Goal: Transaction & Acquisition: Book appointment/travel/reservation

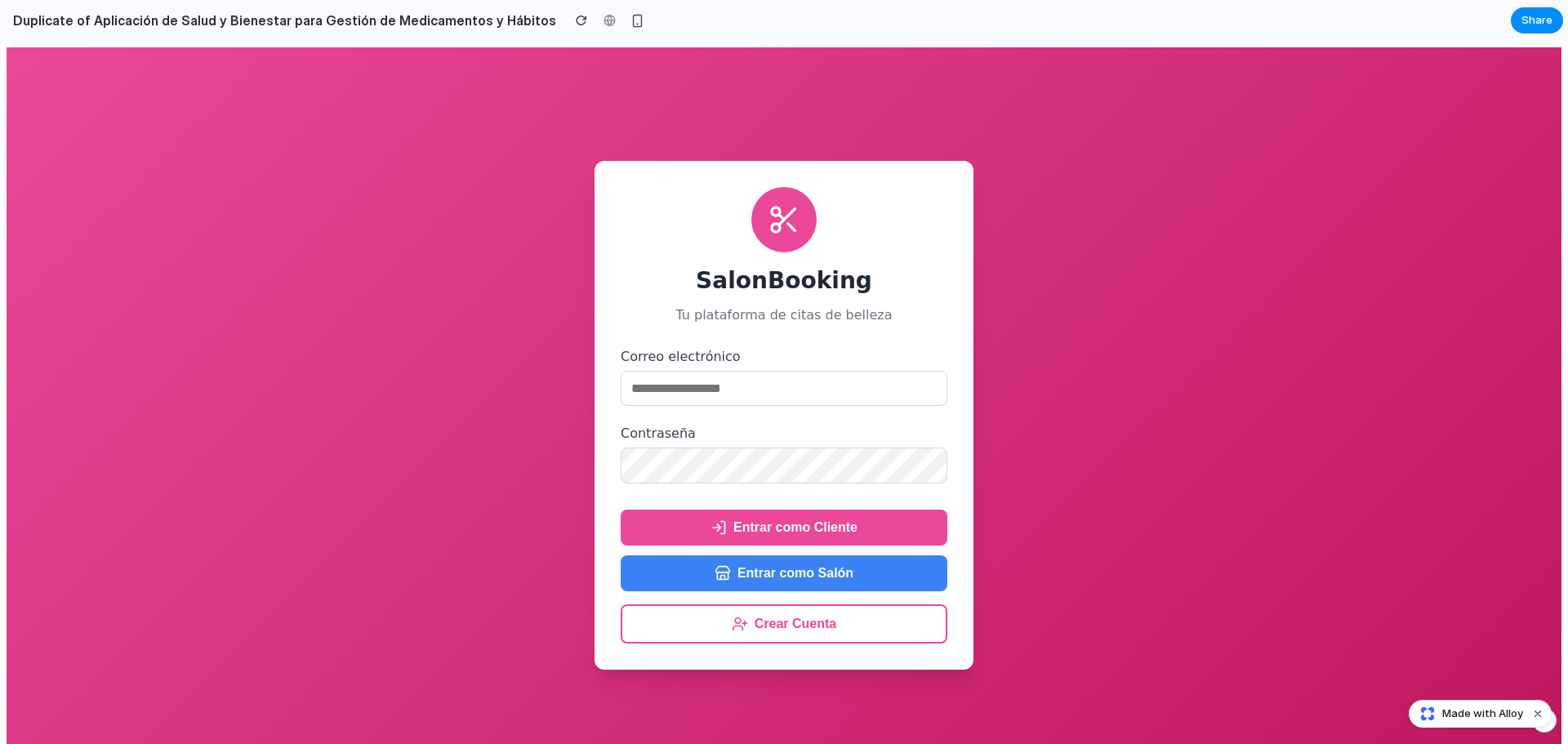
drag, startPoint x: 795, startPoint y: 344, endPoint x: 795, endPoint y: 357, distance: 13.0
click at [795, 357] on div "SalonBooking Tu plataforma de citas de belleza Correo electrónico Contraseña En…" at bounding box center [784, 415] width 379 height 509
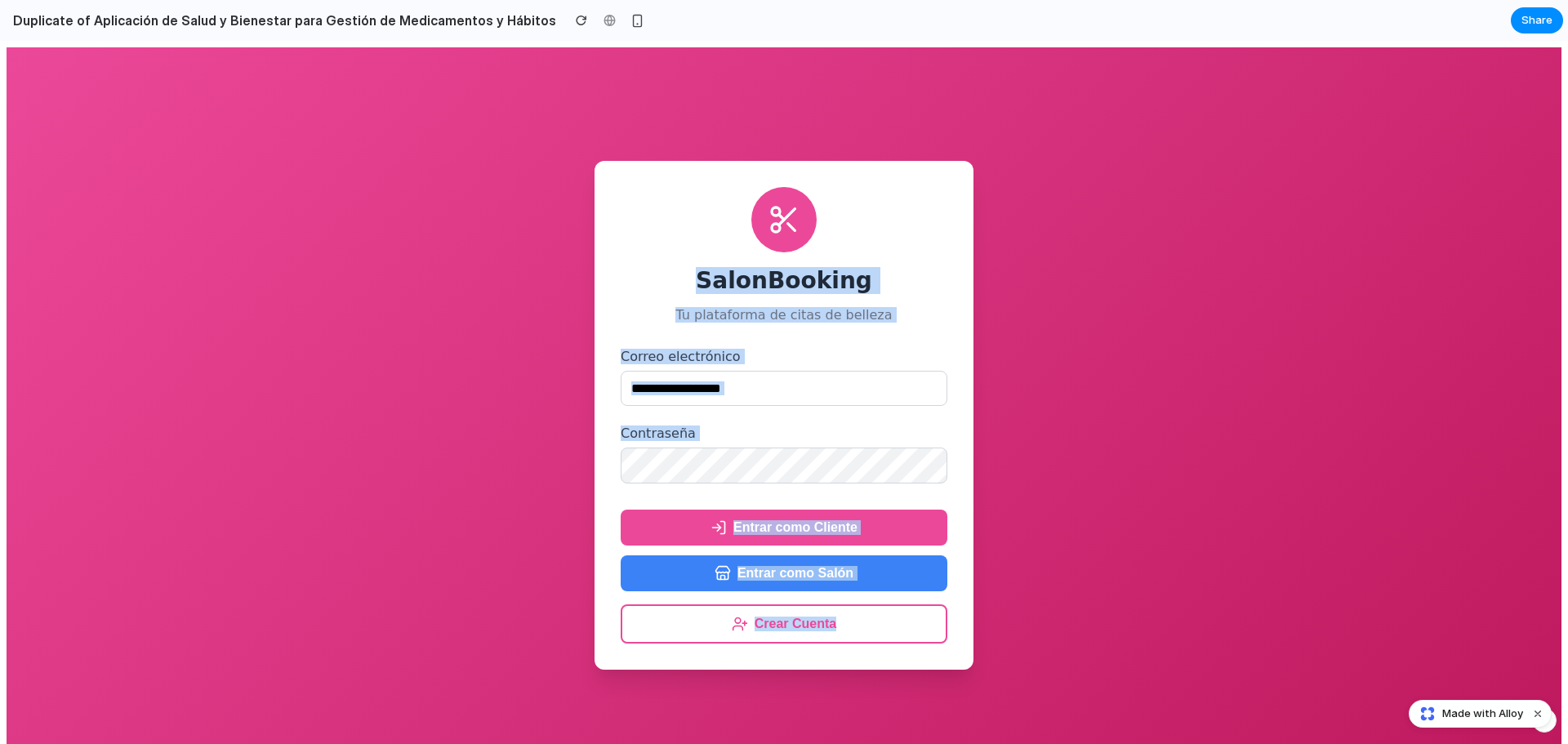
drag, startPoint x: 563, startPoint y: 108, endPoint x: 1284, endPoint y: 675, distance: 917.2
click at [1284, 675] on div "SalonBooking Tu plataforma de citas de belleza Correo electrónico Contraseña En…" at bounding box center [784, 415] width 1555 height 736
click at [1065, 399] on div "SalonBooking Tu plataforma de citas de belleza Correo electrónico Contraseña En…" at bounding box center [784, 415] width 1555 height 736
click at [1159, 387] on div "SalonBooking Tu plataforma de citas de belleza Correo electrónico Contraseña En…" at bounding box center [784, 415] width 1555 height 736
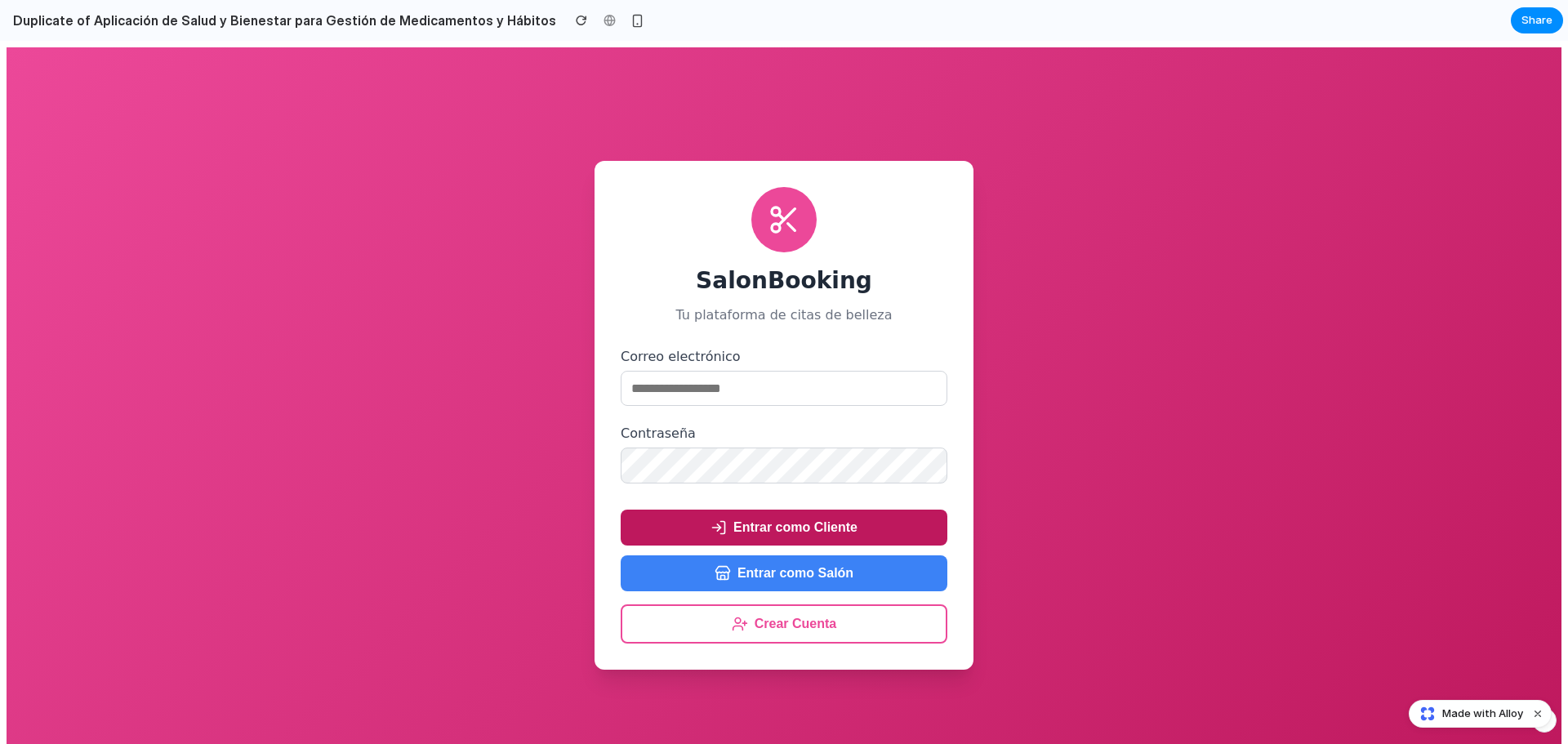
click at [811, 533] on button "Entrar como Cliente" at bounding box center [784, 527] width 327 height 36
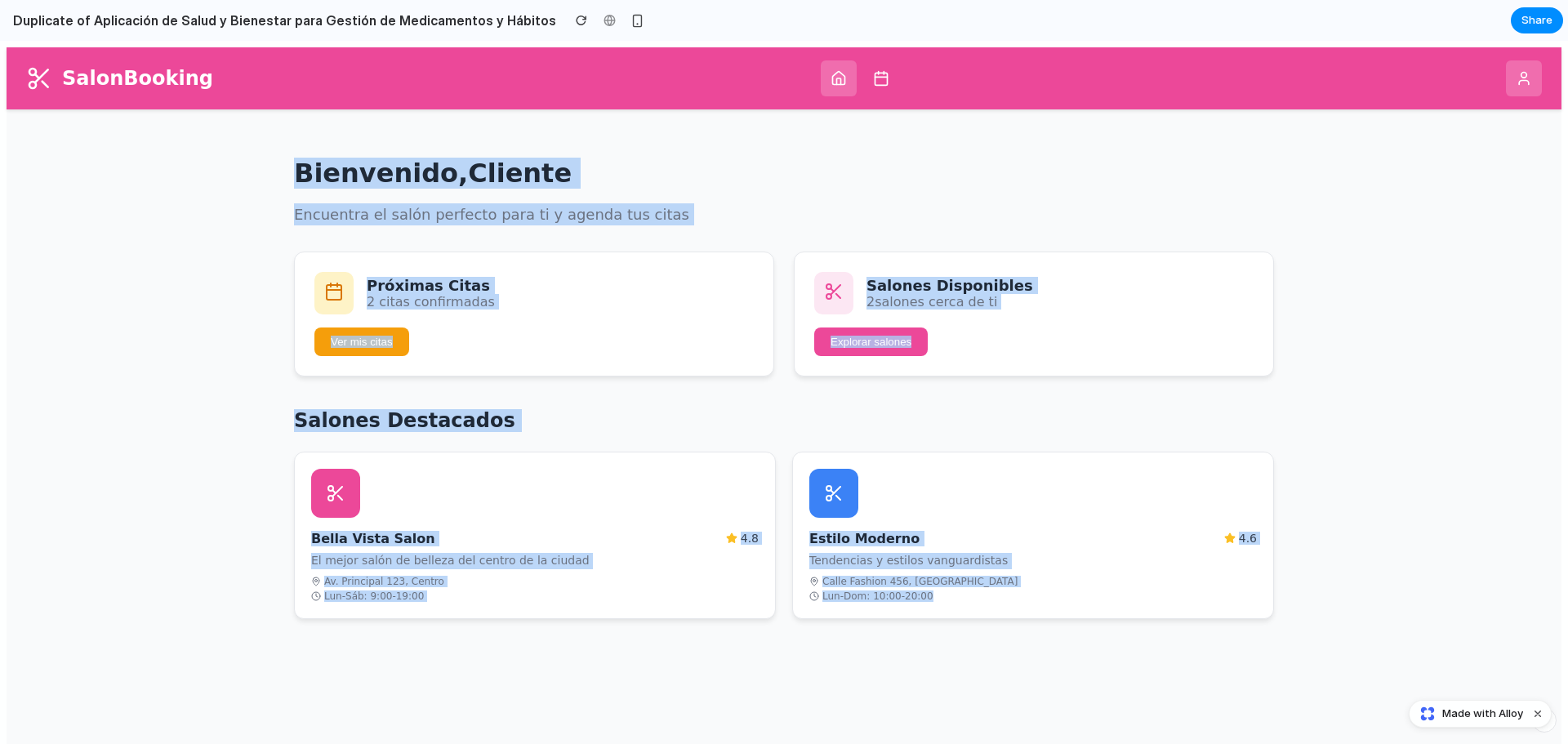
scroll to position [13, 0]
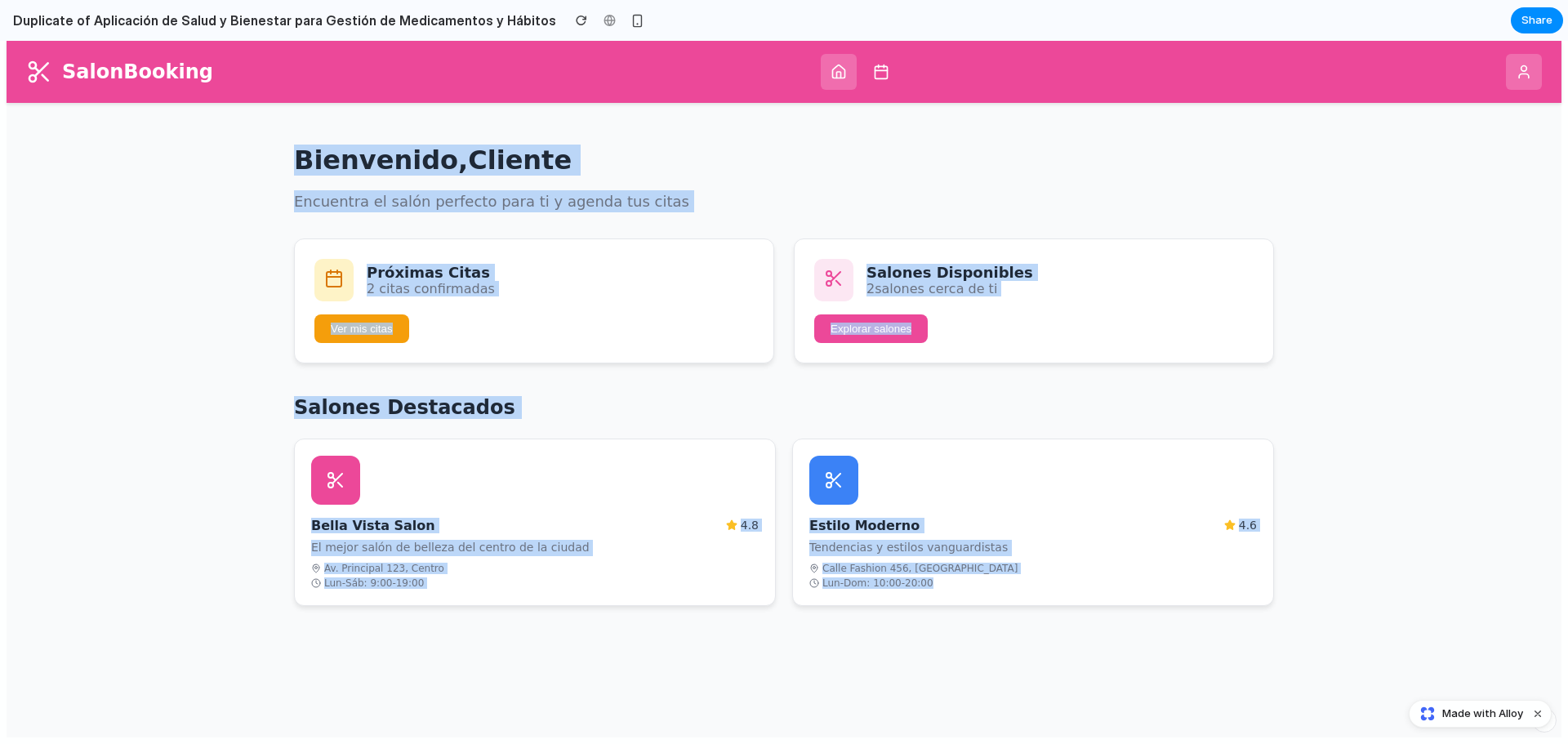
drag, startPoint x: 259, startPoint y: 131, endPoint x: 1135, endPoint y: 623, distance: 1004.7
click at [1117, 687] on div "SalonBooking Bienvenido, Cliente Encuentra el salón perfecto para ti y agenda t…" at bounding box center [784, 386] width 1555 height 703
click at [1157, 587] on div "Lun-Dom: 10:00-20:00" at bounding box center [1032, 582] width 448 height 11
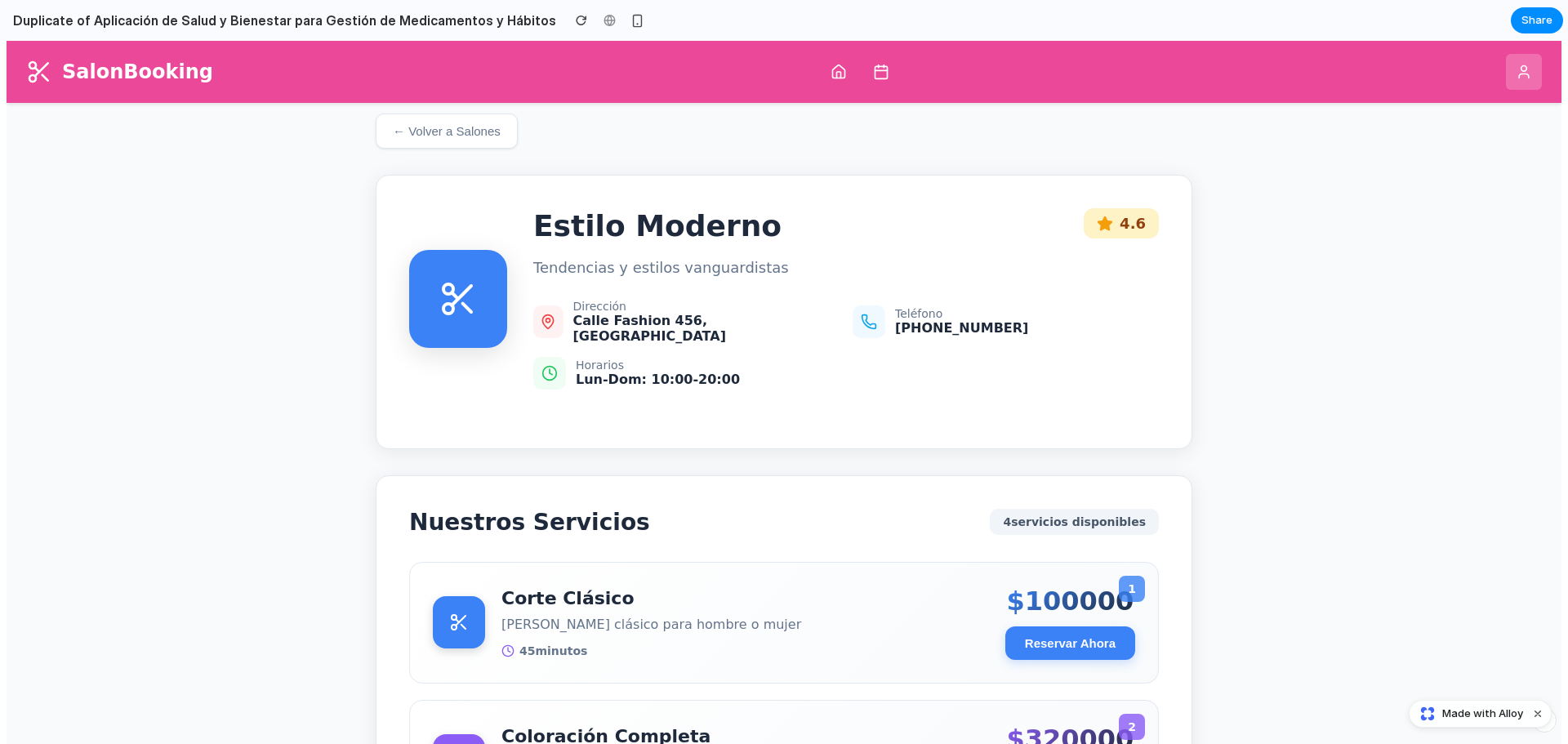
scroll to position [0, 0]
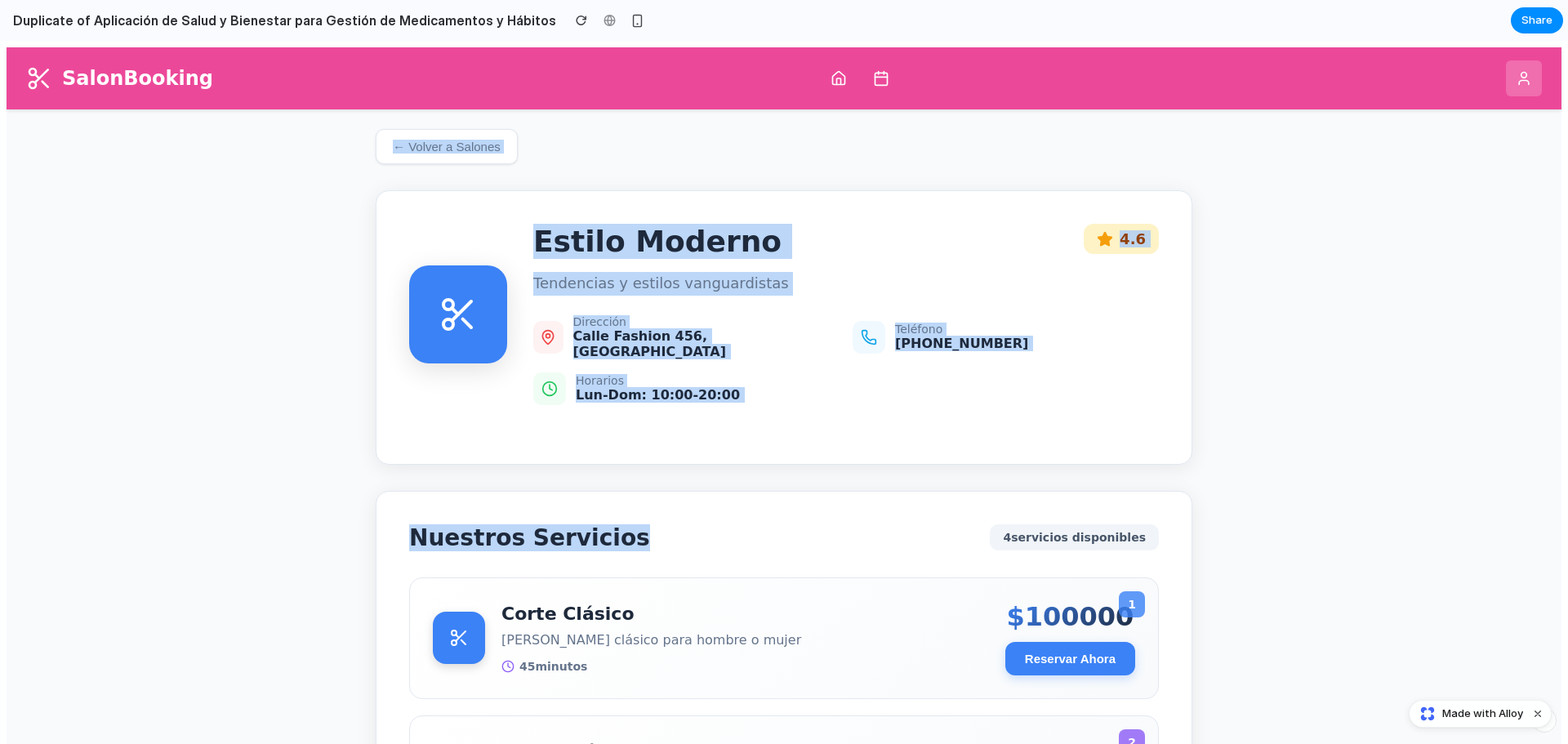
drag, startPoint x: 342, startPoint y: 140, endPoint x: 953, endPoint y: 332, distance: 640.5
click at [717, 420] on div "SalonBooking ← Volver a Salones Estilo Moderno 4.6 Tendencias y estilos vanguar…" at bounding box center [784, 606] width 1555 height 1118
click at [1425, 324] on div "SalonBooking ← Volver a Salones Estilo Moderno 4.6 Tendencias y estilos vanguar…" at bounding box center [784, 606] width 1555 height 1118
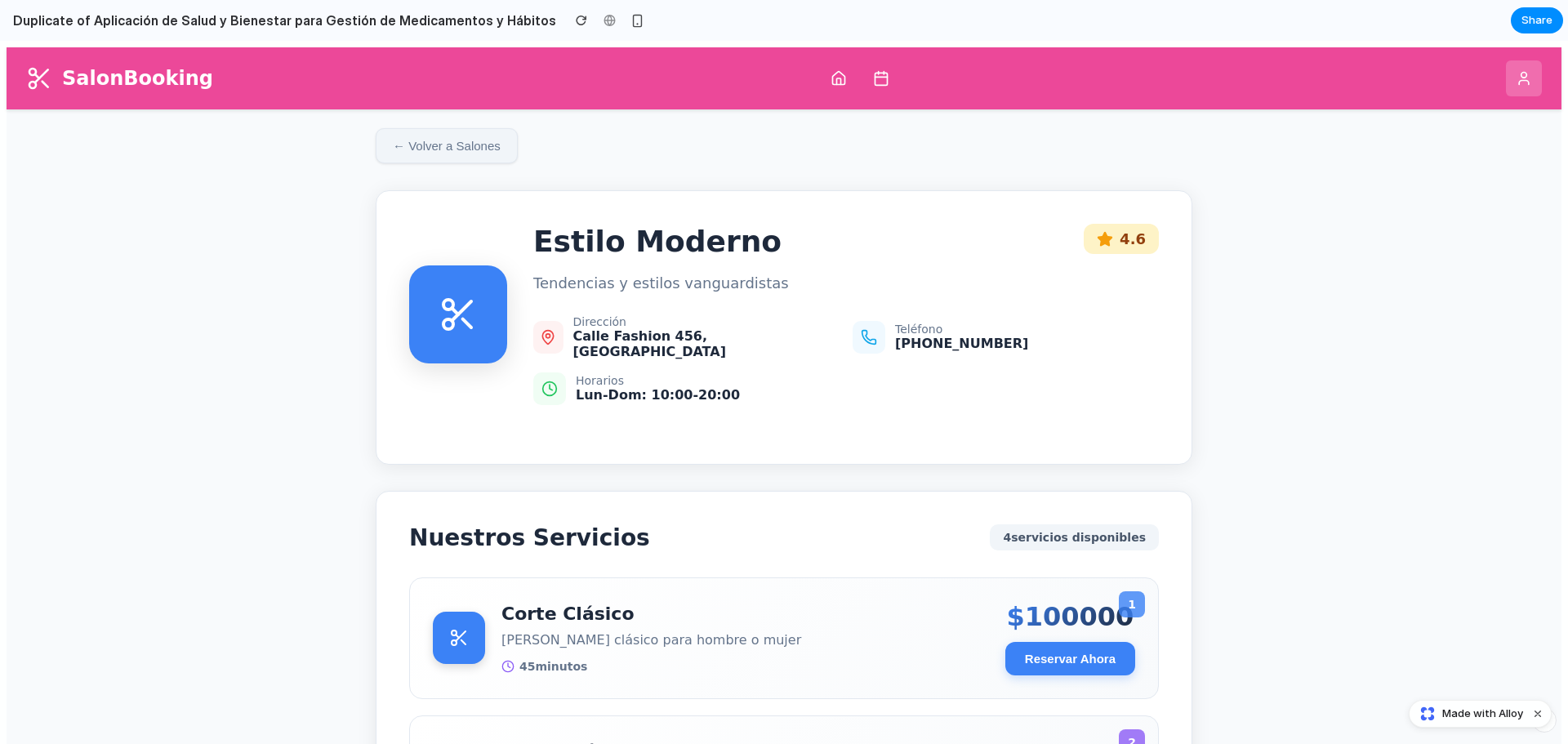
click at [381, 133] on button "← Volver a Salones" at bounding box center [446, 145] width 142 height 35
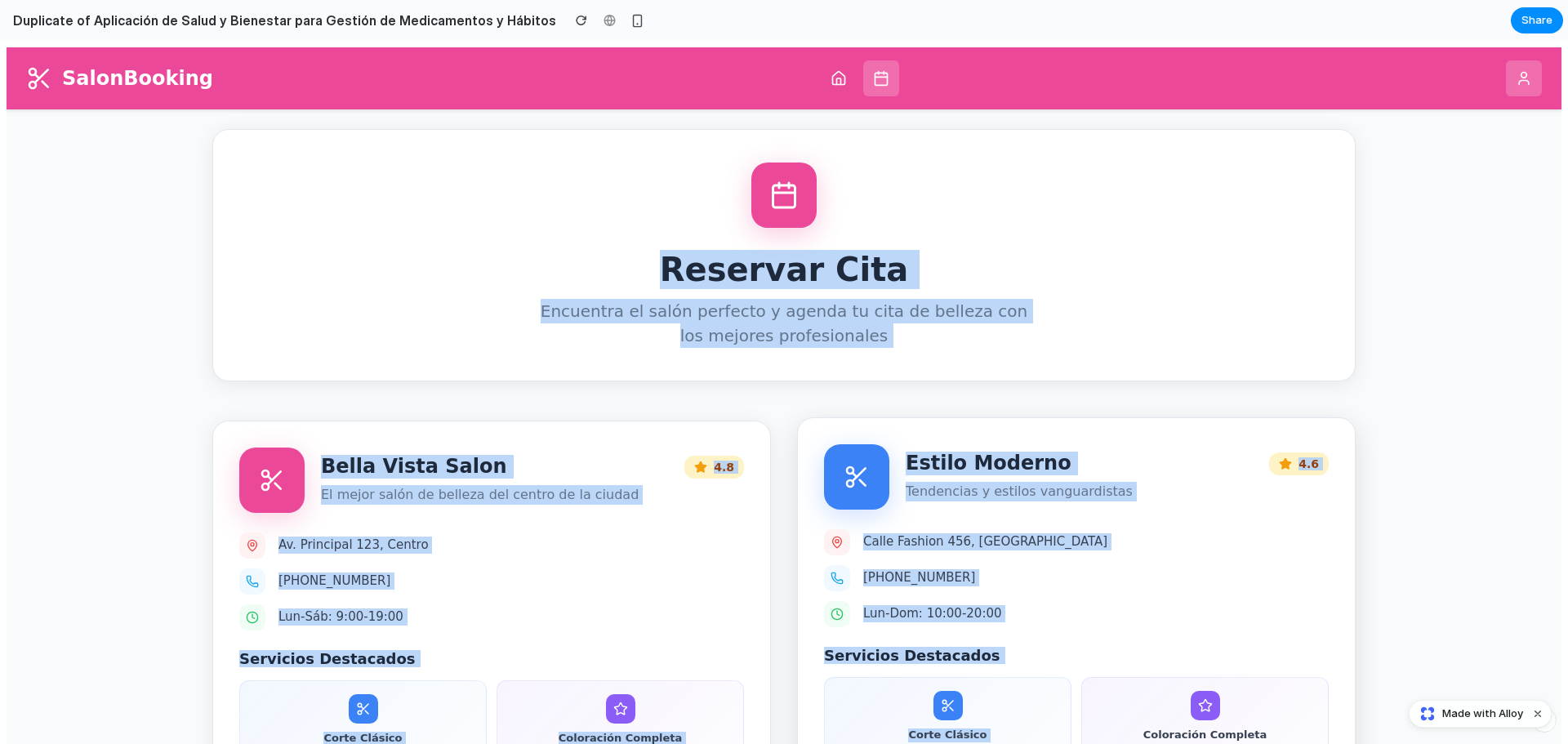
drag, startPoint x: 57, startPoint y: 162, endPoint x: 1270, endPoint y: 574, distance: 1281.1
click at [1295, 680] on div "SalonBooking Reservar Cita Encuentra el salón perfecto y agenda tu cita de bell…" at bounding box center [784, 638] width 1555 height 1183
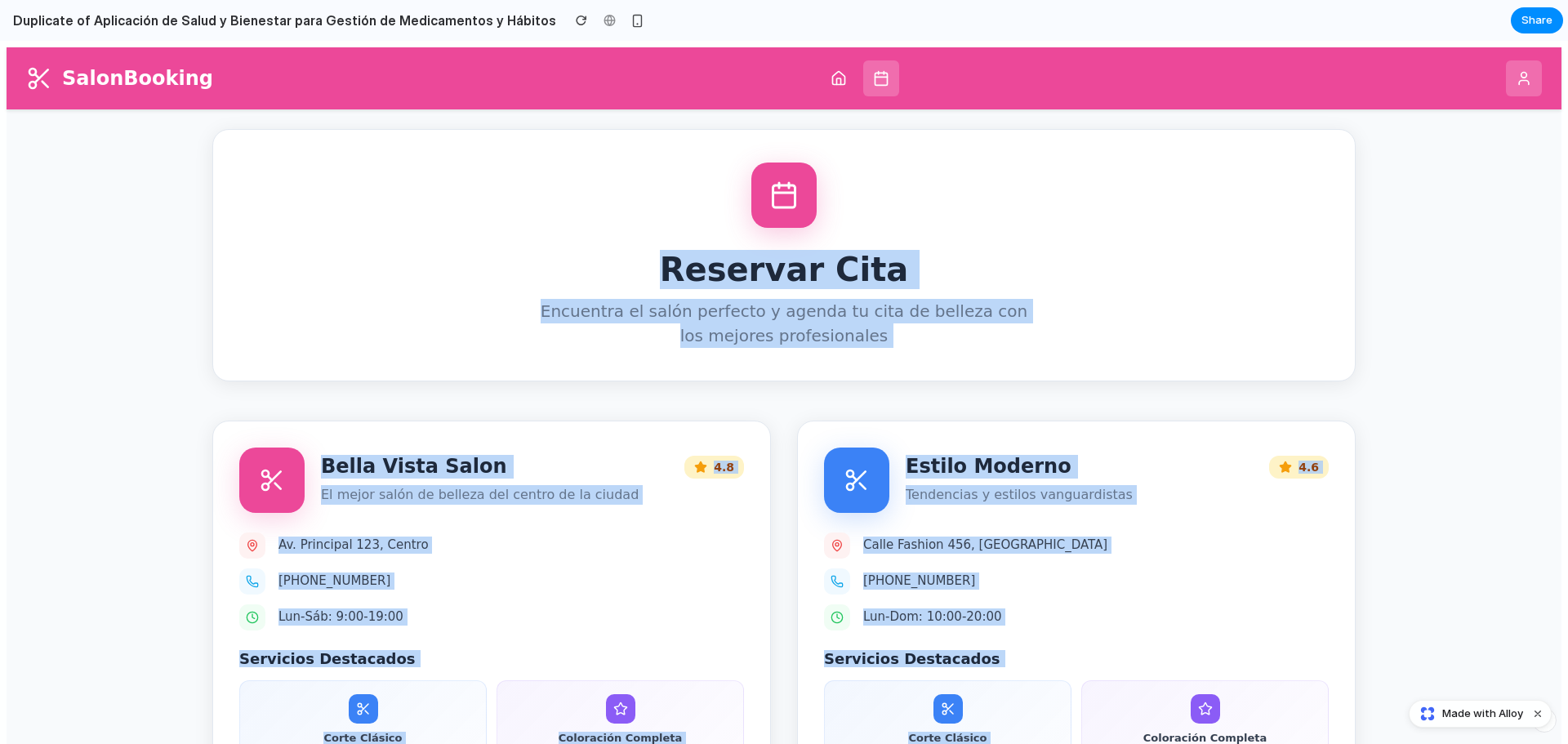
click at [1058, 307] on div "Reservar Cita Encuentra el salón perfecto y agenda tu cita de belleza con los m…" at bounding box center [784, 254] width 1143 height 252
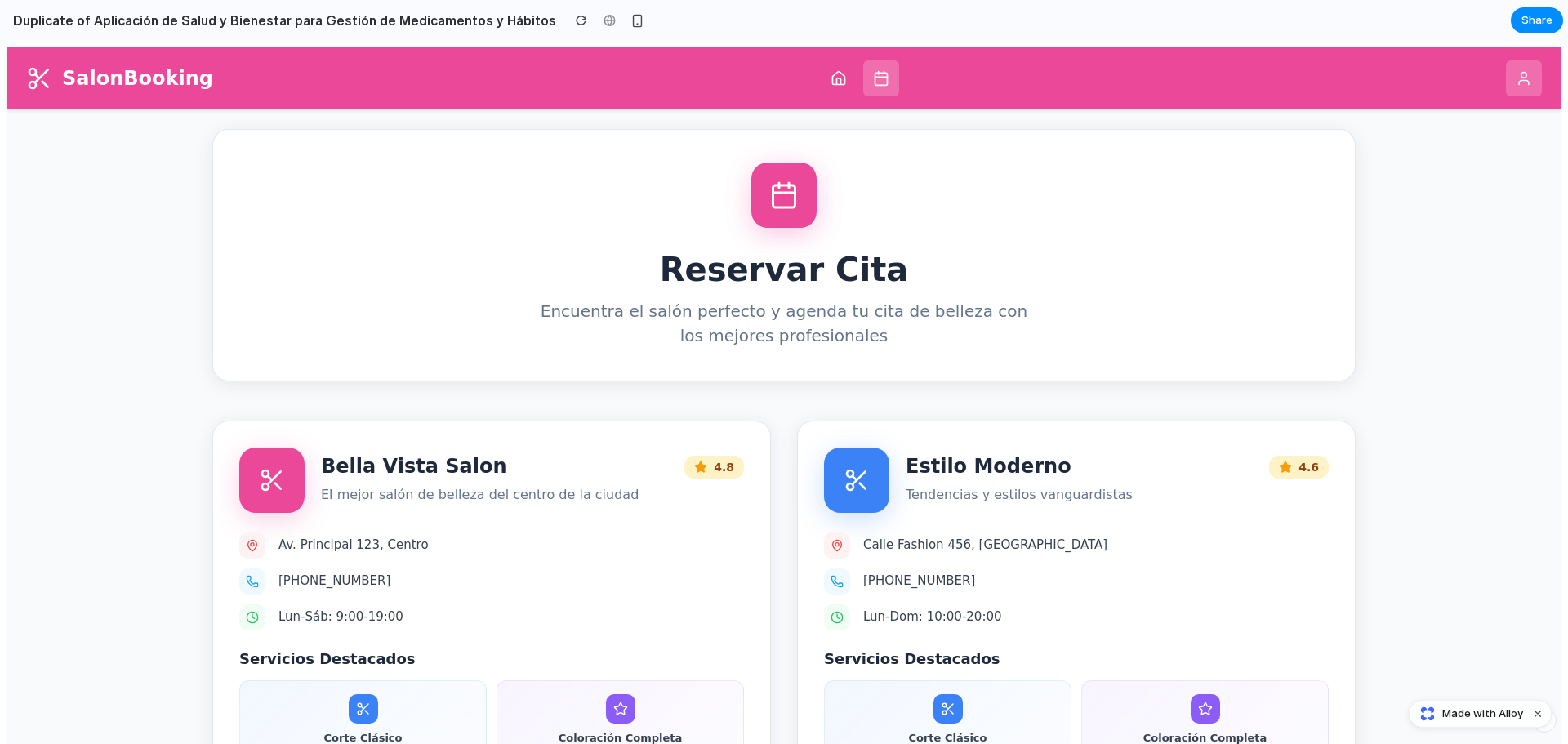
click at [768, 242] on div "Reservar Cita Encuentra el salón perfecto y agenda tu cita de belleza con los m…" at bounding box center [784, 254] width 1143 height 252
click at [774, 204] on icon at bounding box center [784, 194] width 29 height 29
drag, startPoint x: 821, startPoint y: 303, endPoint x: 859, endPoint y: 311, distance: 38.8
click at [825, 304] on p "Encuentra el salón perfecto y agenda tu cita de belleza con los mejores profesi…" at bounding box center [784, 323] width 490 height 49
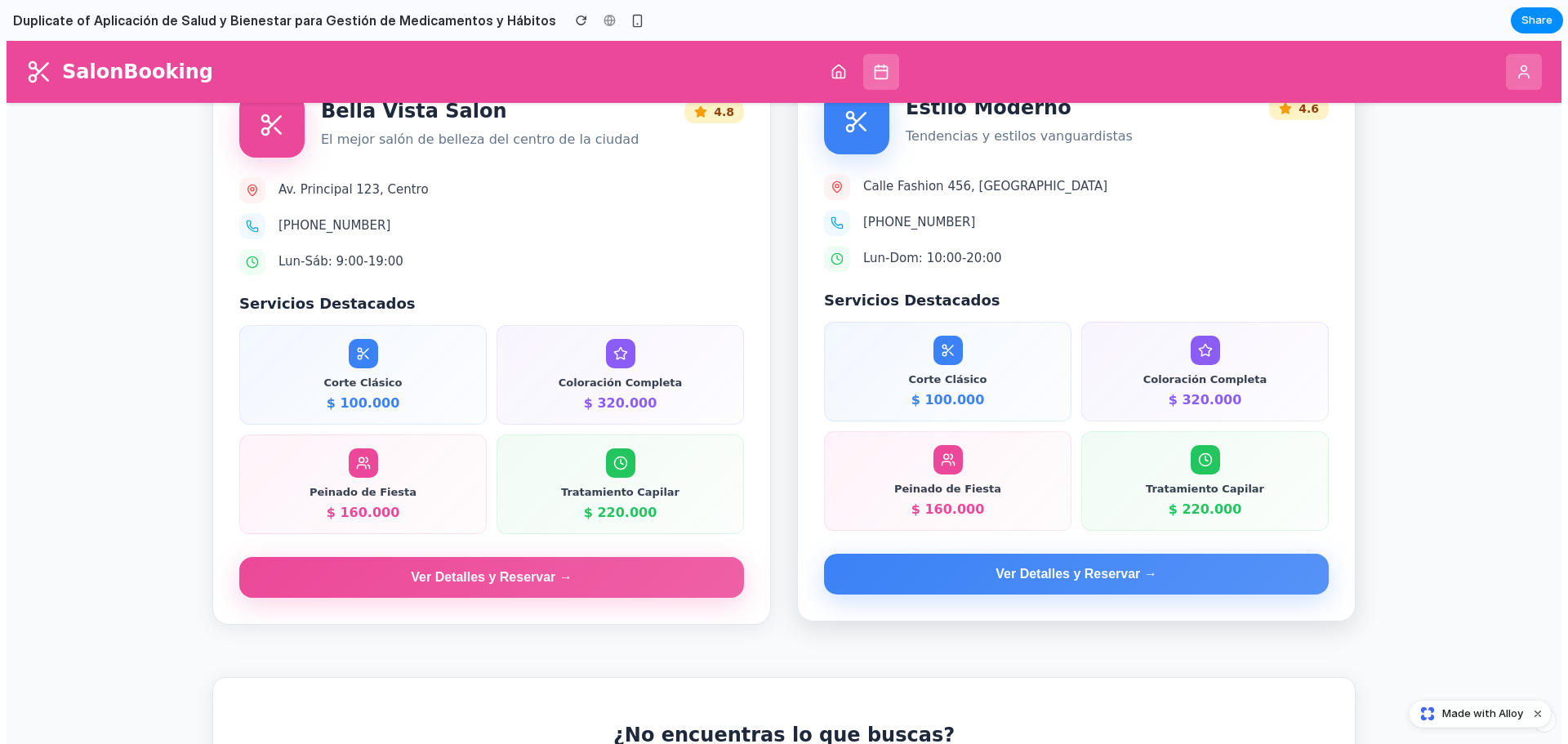
scroll to position [245, 0]
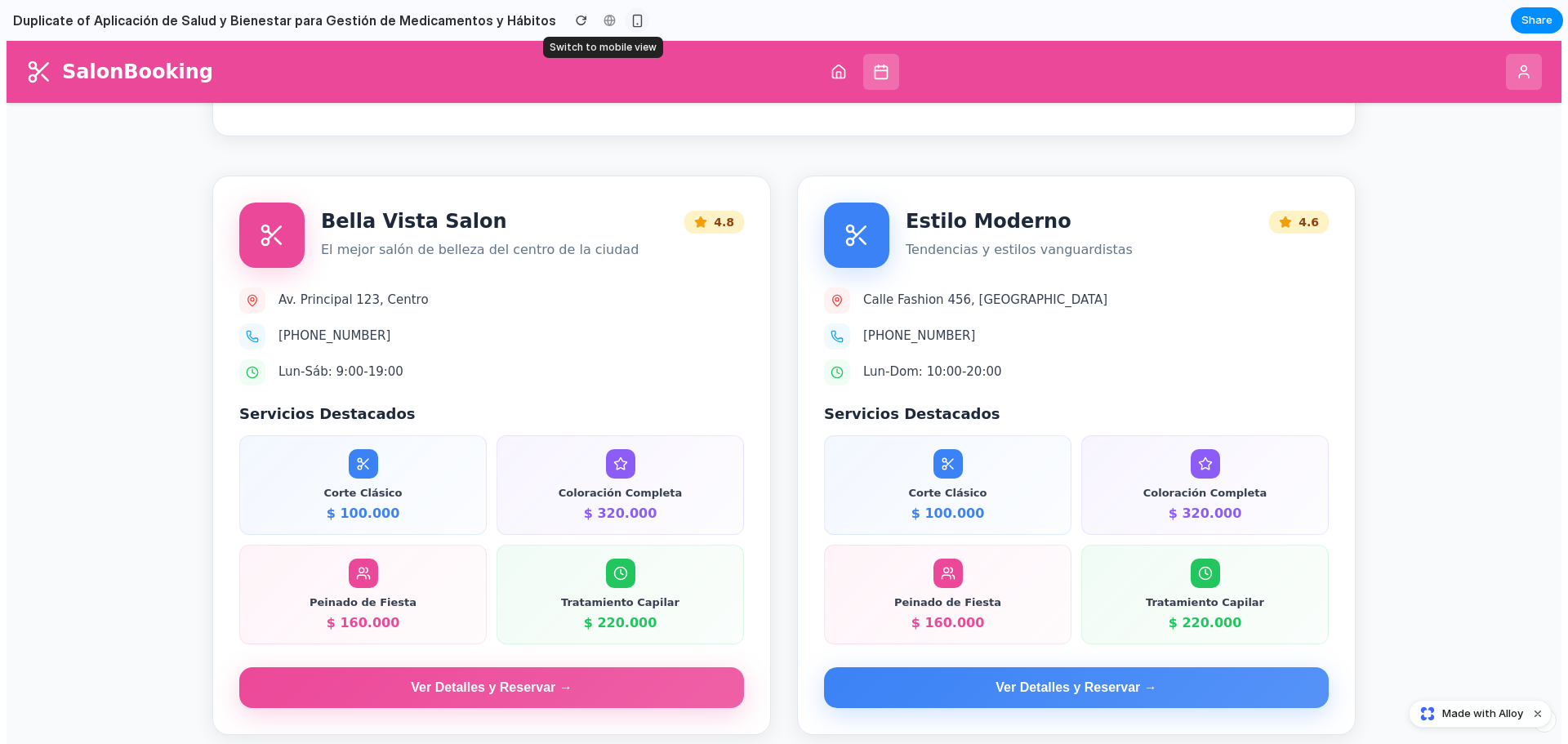
click at [631, 25] on div "button" at bounding box center [637, 21] width 14 height 14
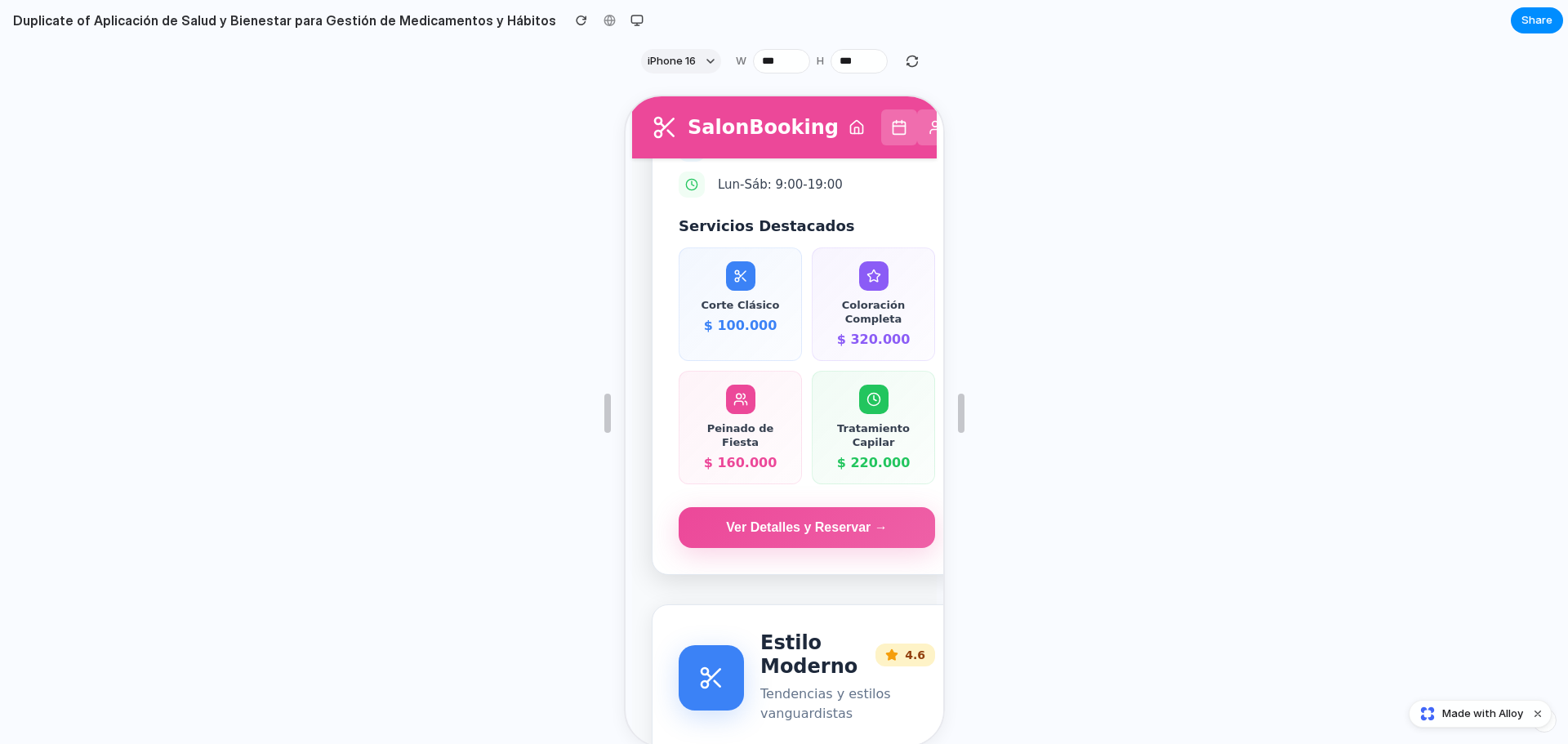
scroll to position [653, 0]
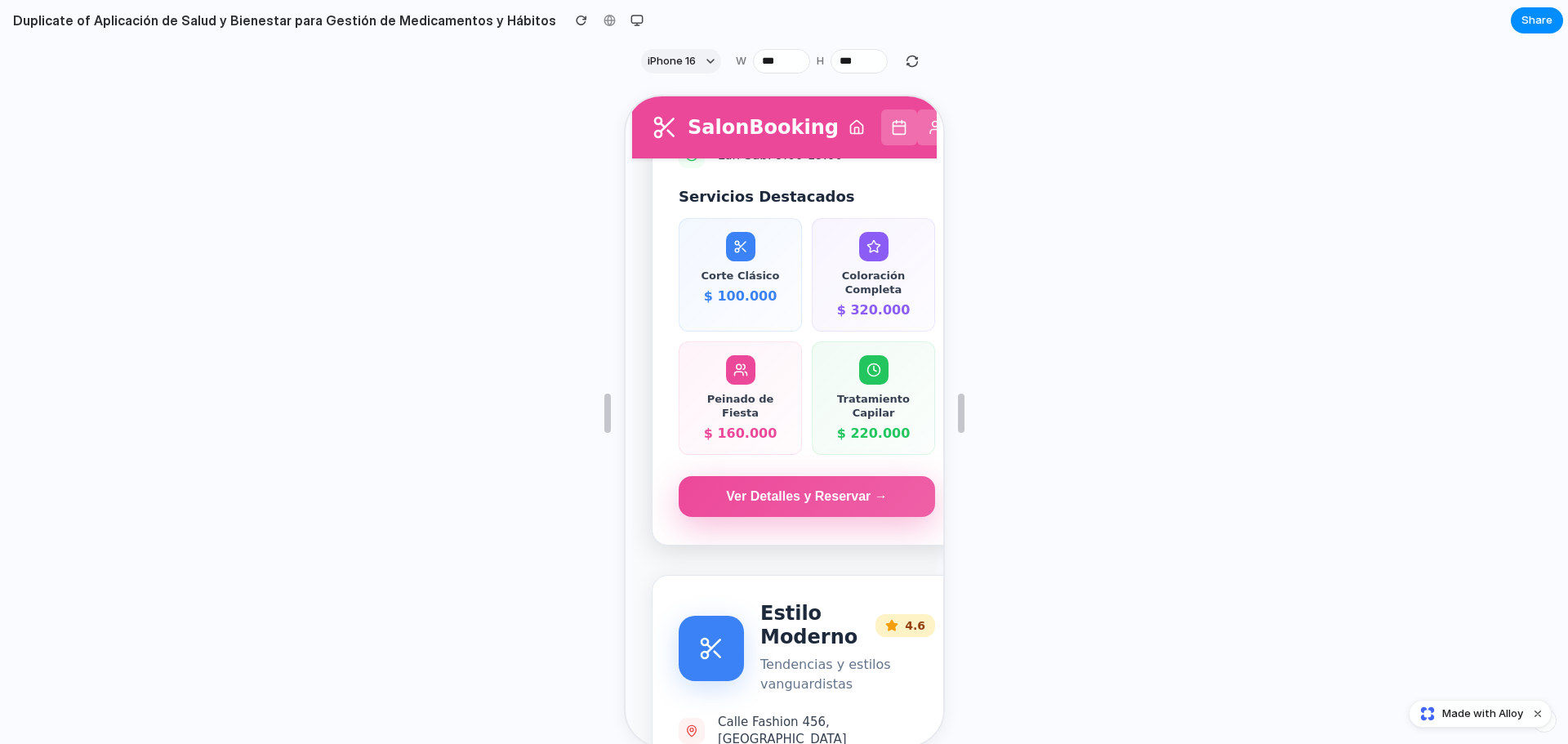
click at [867, 475] on button "Ver Detalles y Reservar →" at bounding box center [804, 495] width 256 height 41
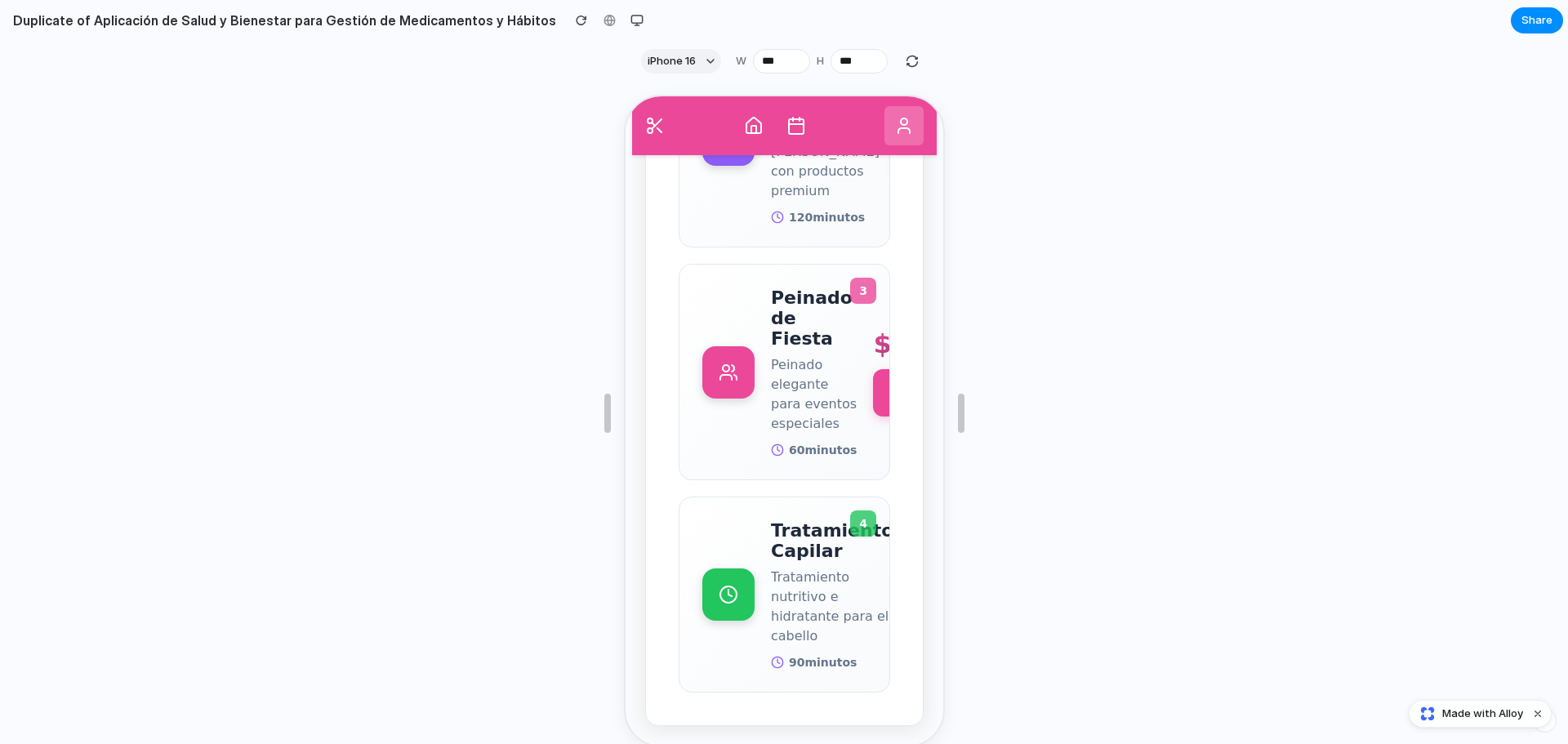
scroll to position [29, 0]
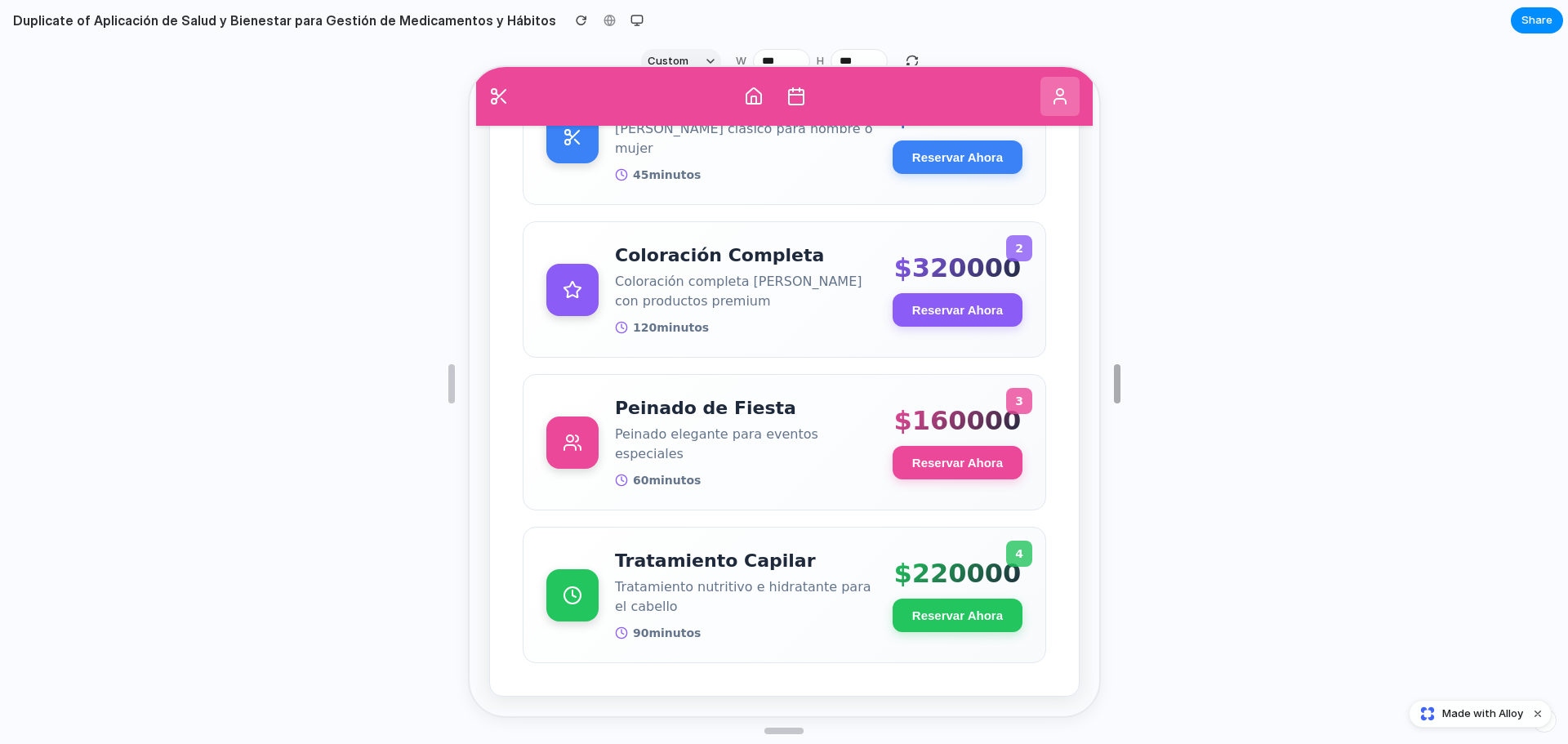
type input "***"
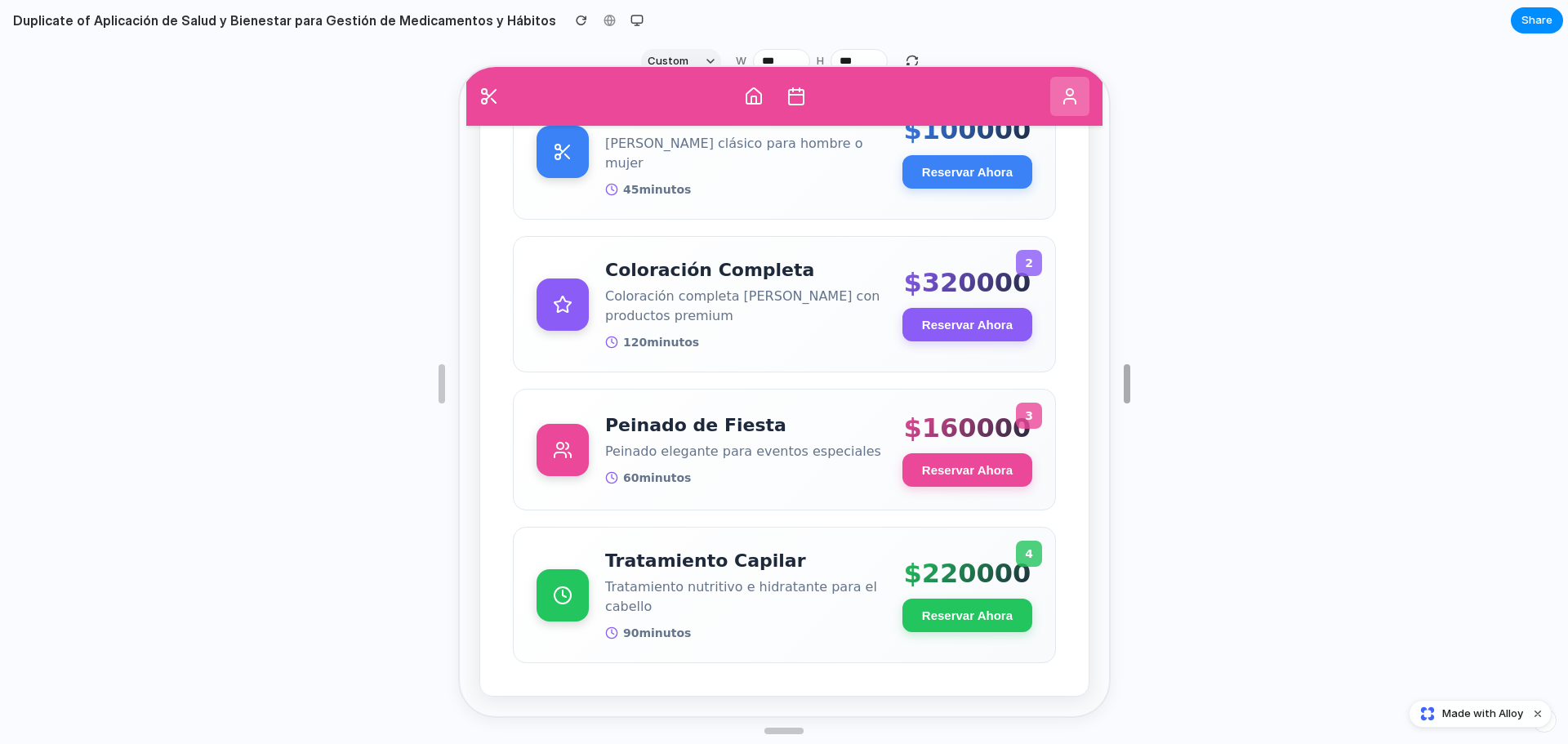
drag, startPoint x: 962, startPoint y: 379, endPoint x: 1128, endPoint y: 362, distance: 166.9
click at [926, 467] on button "Reservar Ahora" at bounding box center [965, 465] width 129 height 34
click at [932, 440] on div "$ 160000 Reservar Ahora" at bounding box center [965, 446] width 129 height 74
click at [946, 460] on button "Reservar Ahora" at bounding box center [965, 465] width 129 height 34
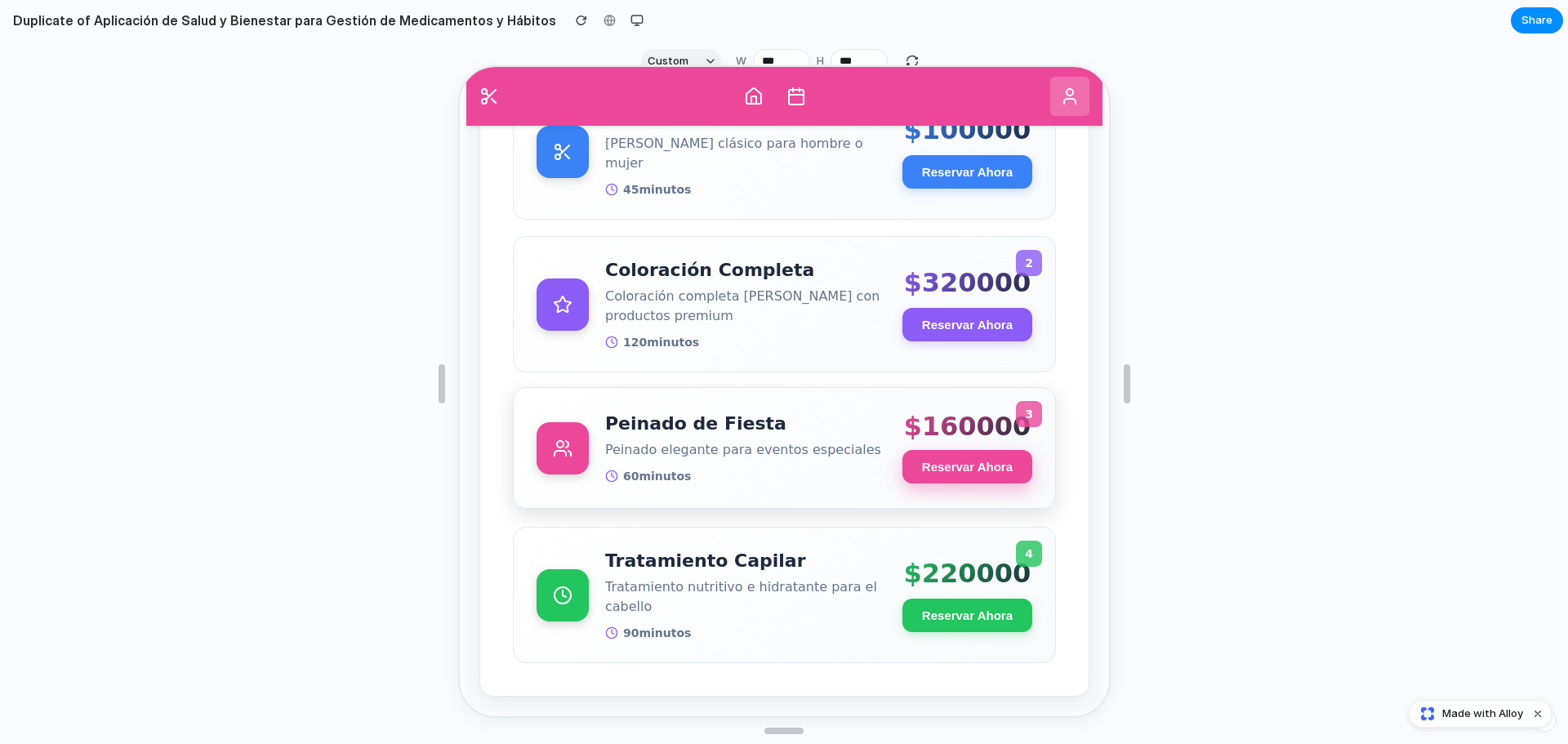
click at [946, 460] on button "Reservar Ahora" at bounding box center [965, 465] width 129 height 34
click at [949, 449] on button "Reservar Ahora" at bounding box center [965, 465] width 129 height 34
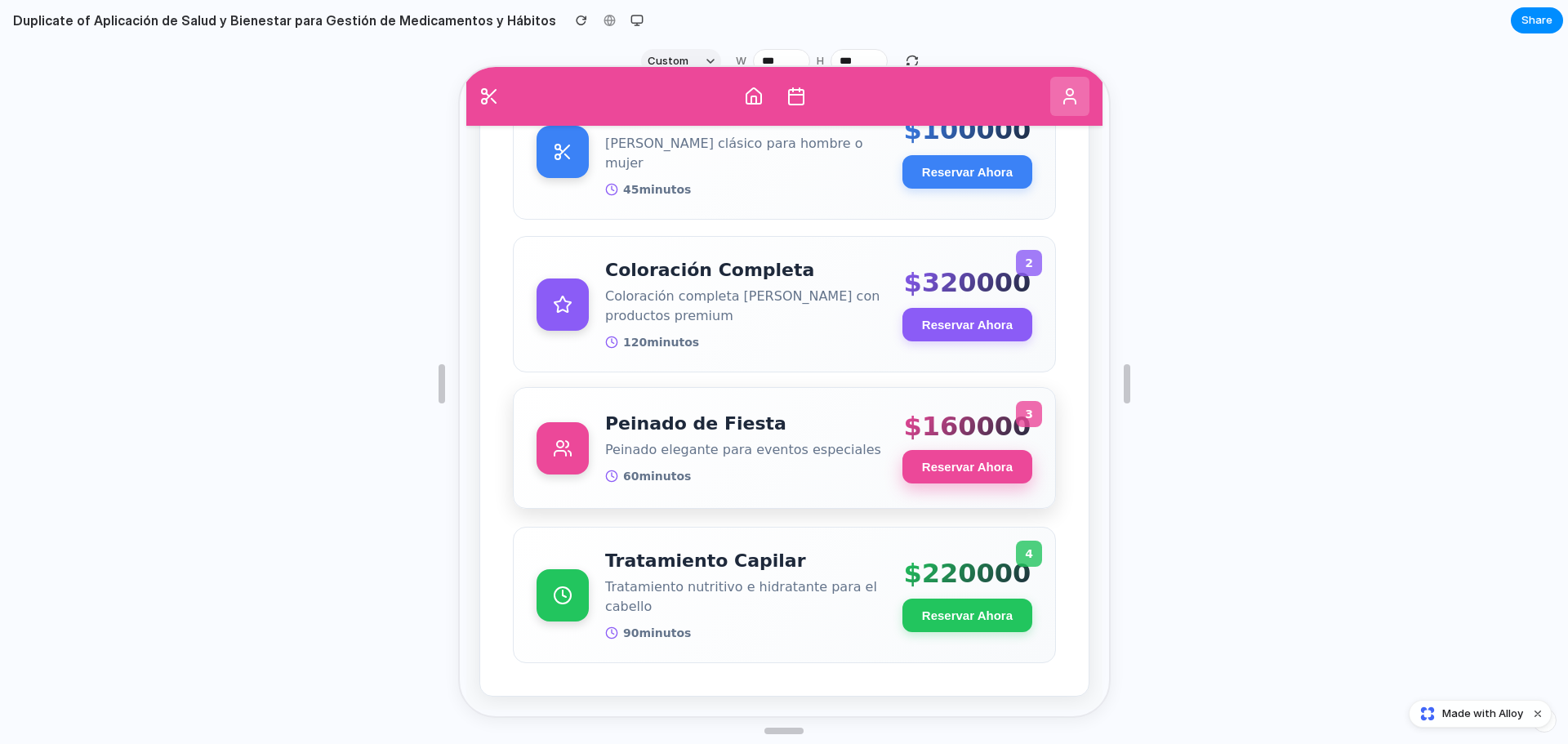
click at [951, 449] on button "Reservar Ahora" at bounding box center [965, 465] width 129 height 34
click at [942, 463] on button "Reservar Ahora" at bounding box center [965, 465] width 129 height 34
click at [961, 464] on button "Reservar Ahora" at bounding box center [965, 465] width 129 height 34
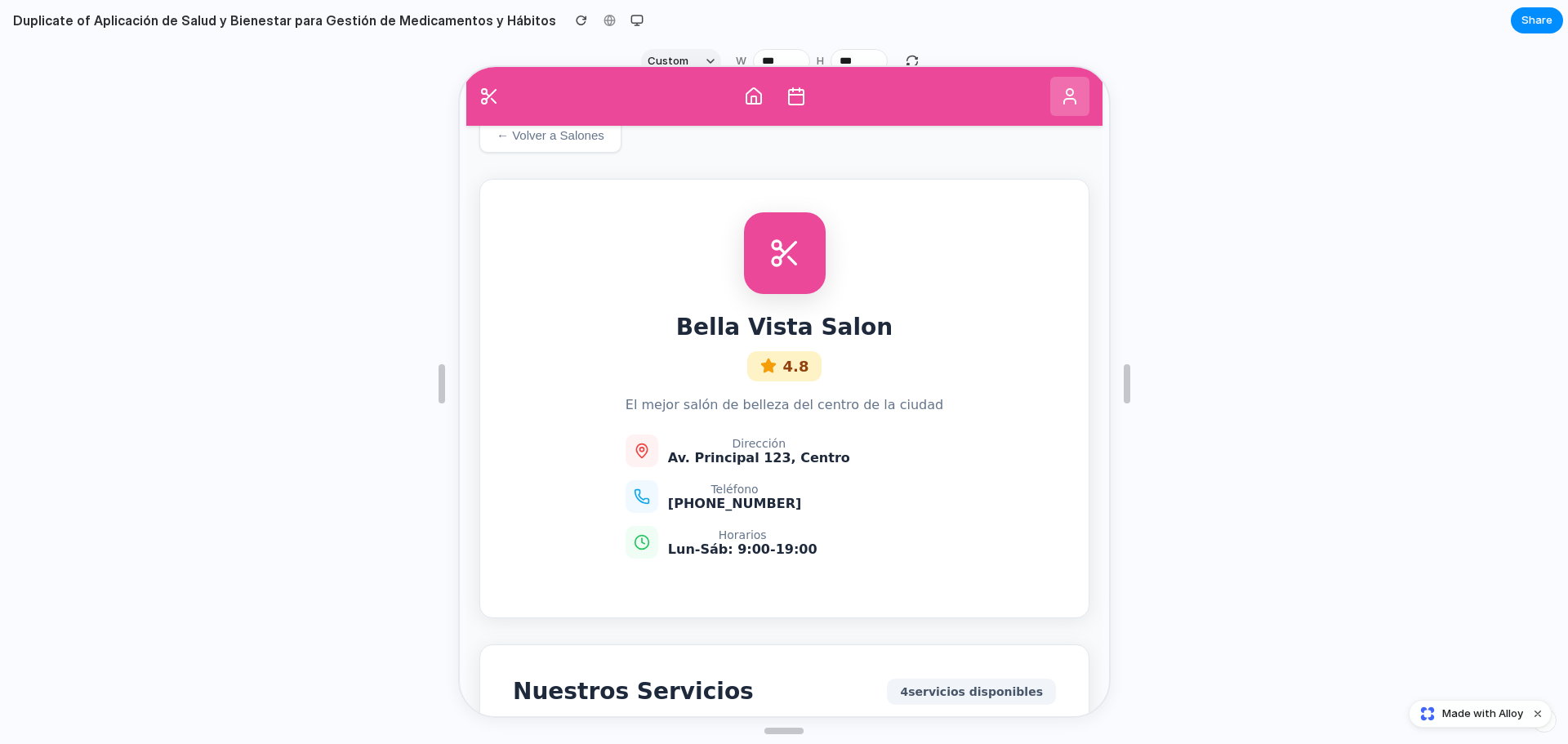
scroll to position [0, 0]
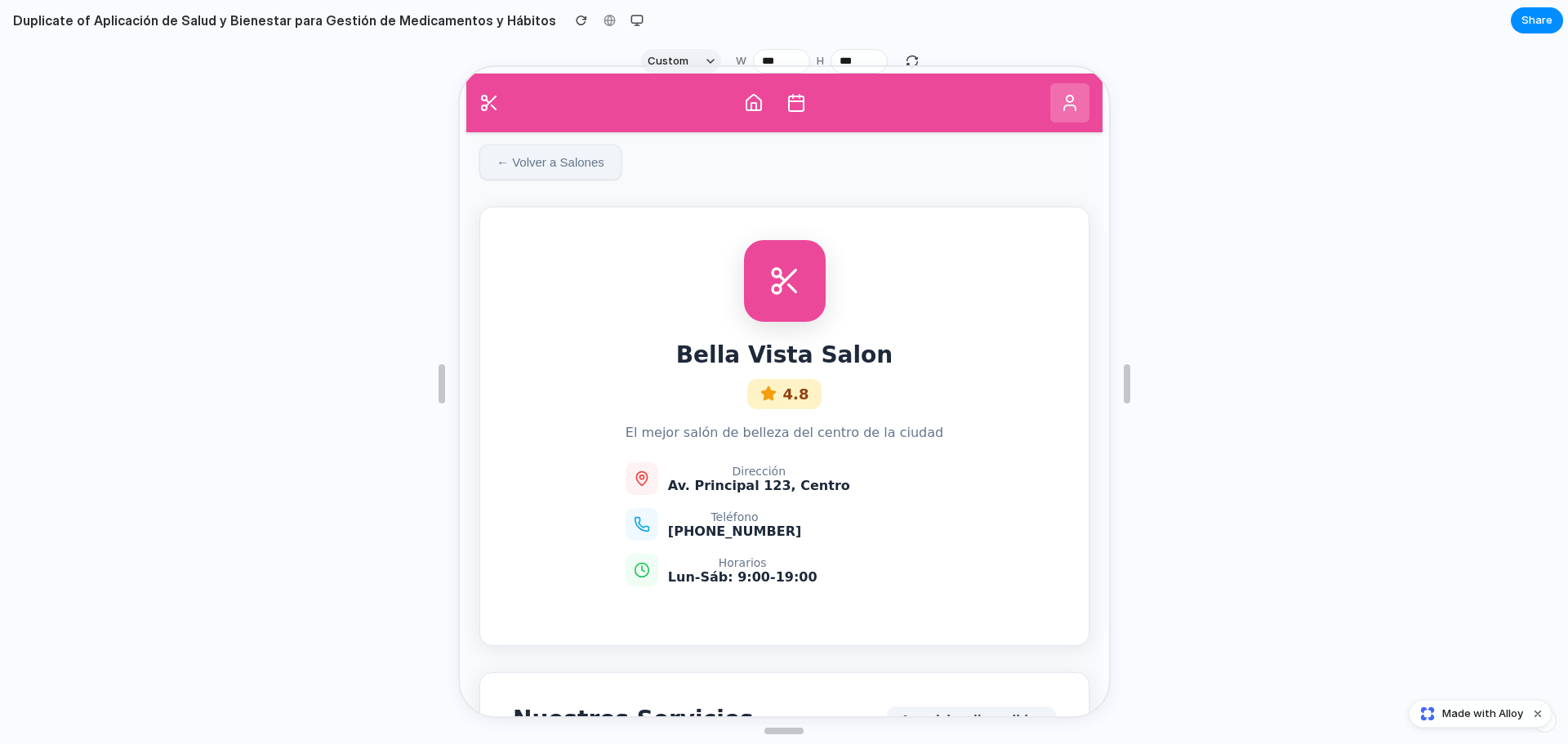
click at [580, 156] on button "← Volver a Salones" at bounding box center [547, 159] width 142 height 35
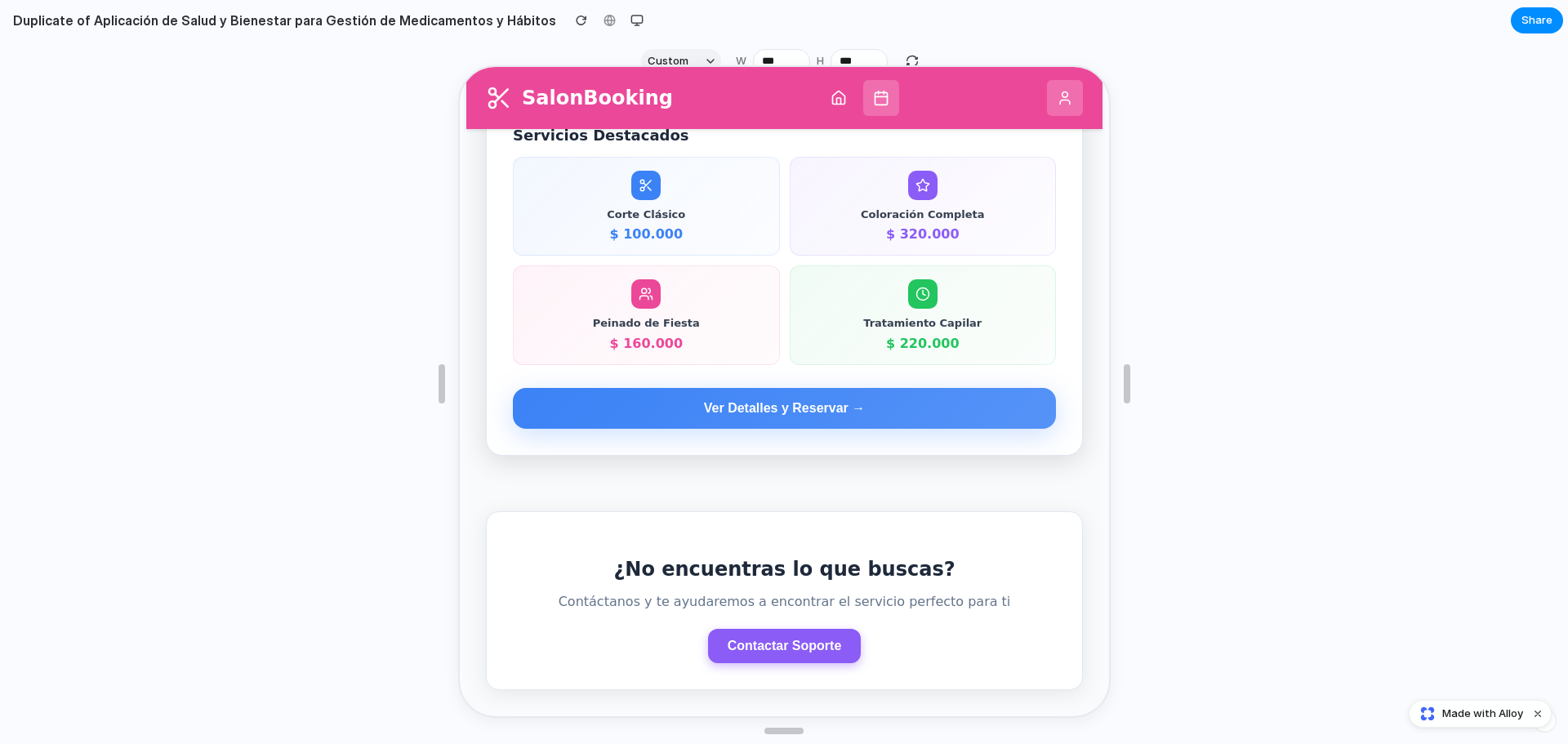
scroll to position [1148, 0]
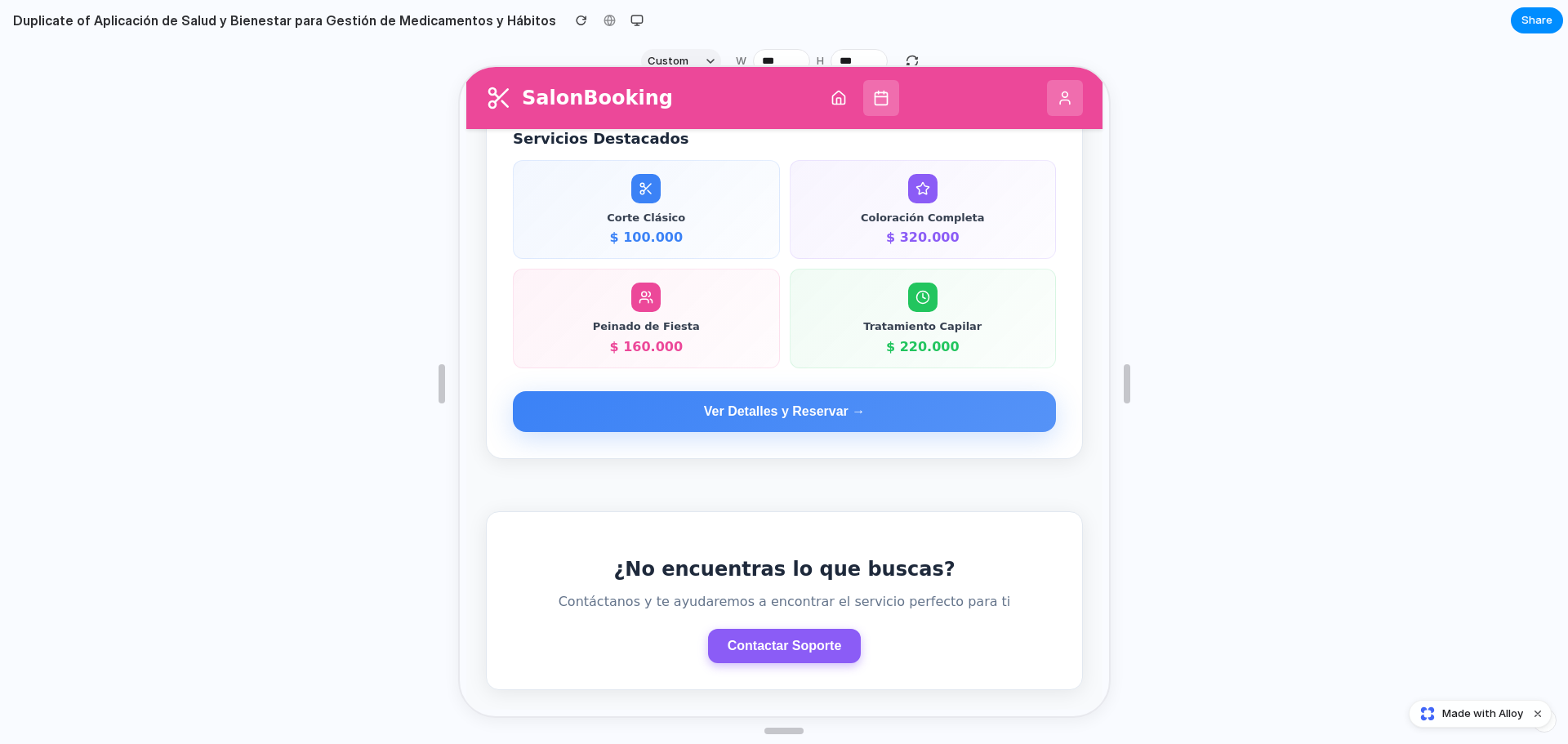
click at [793, 639] on button "Contactar Soporte" at bounding box center [783, 644] width 154 height 35
click at [799, 639] on button "Contactar Soporte" at bounding box center [783, 644] width 154 height 35
click at [799, 639] on button "Contactar Soporte" at bounding box center [783, 644] width 154 height 35
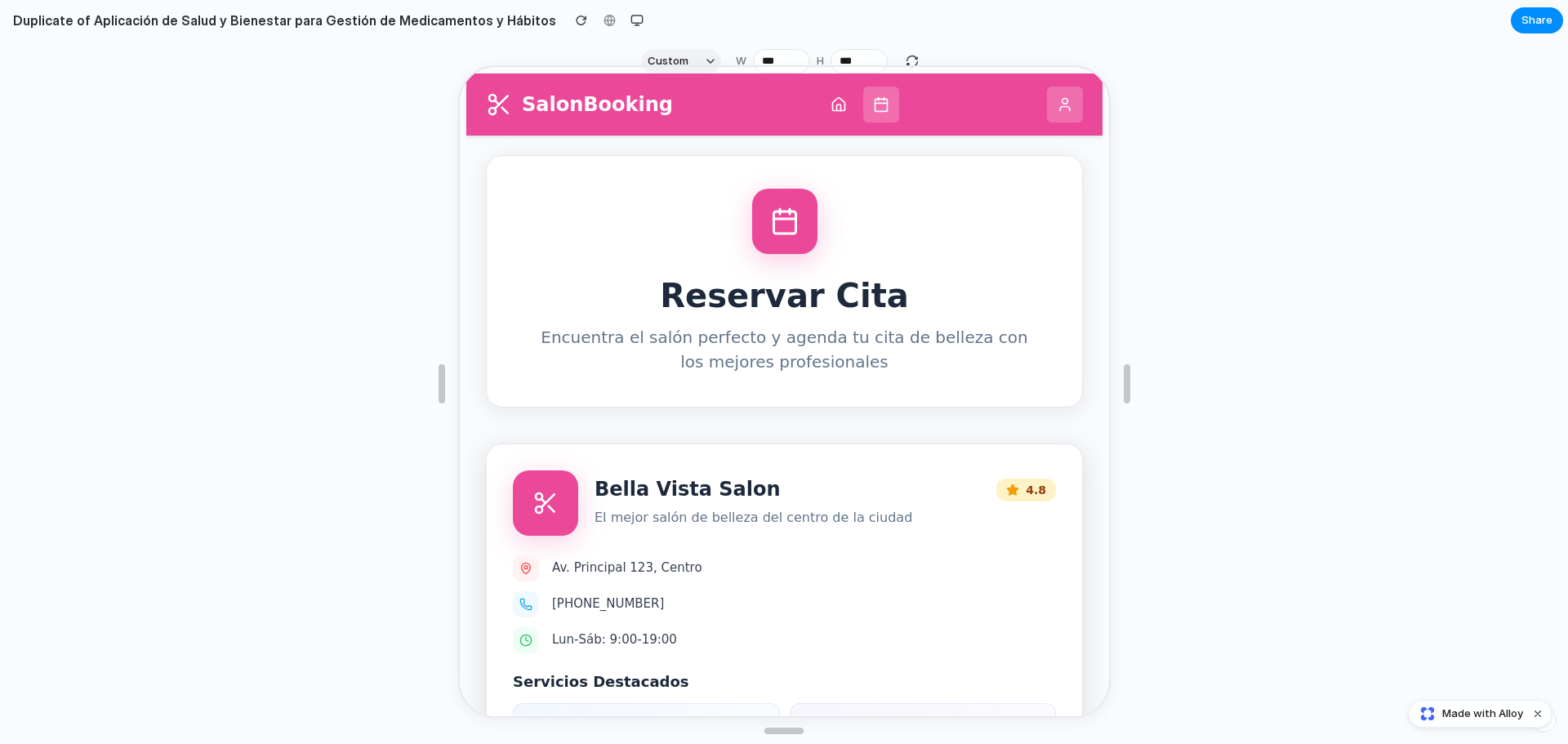
scroll to position [0, 0]
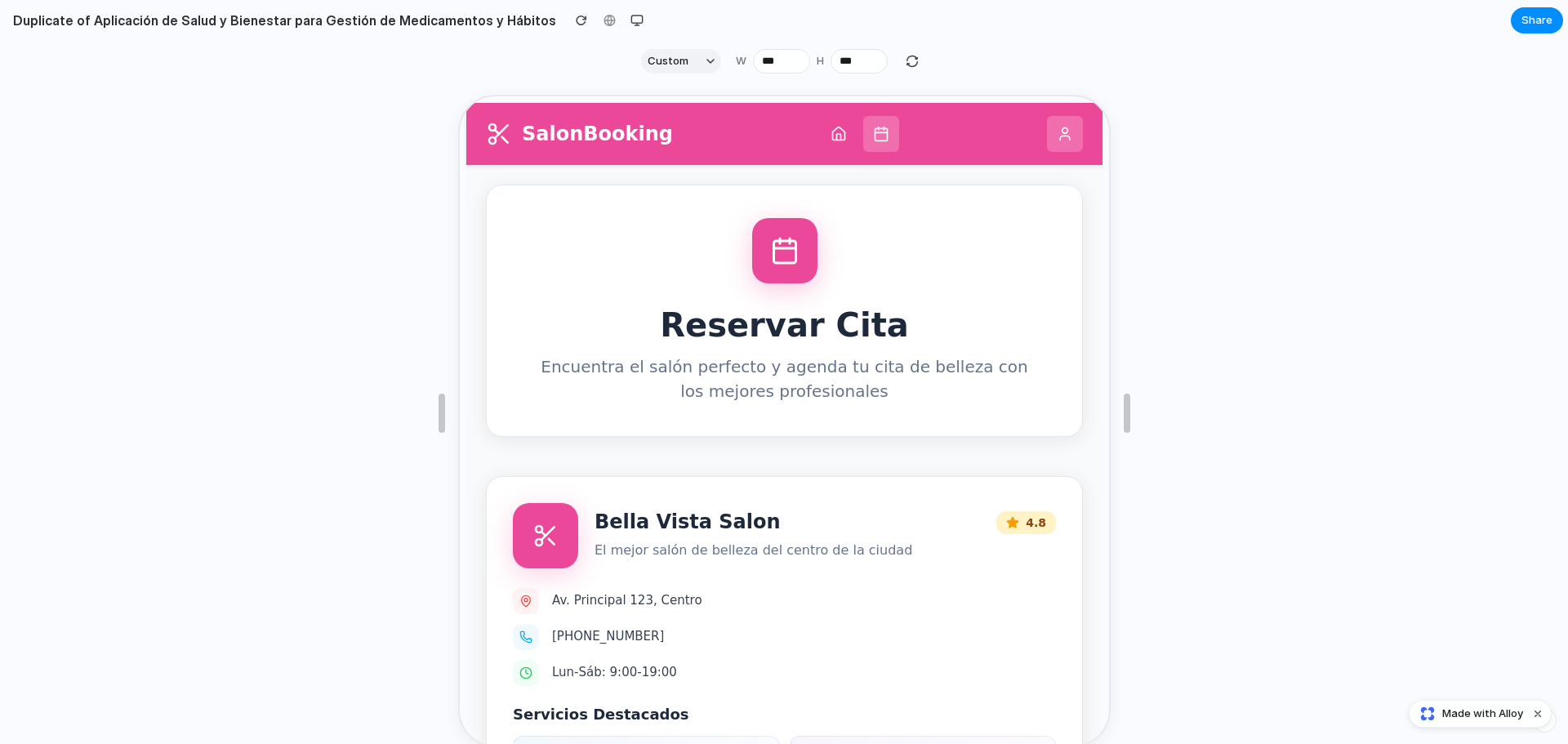
click at [841, 140] on div at bounding box center [858, 132] width 79 height 36
click at [834, 133] on icon at bounding box center [836, 135] width 4 height 7
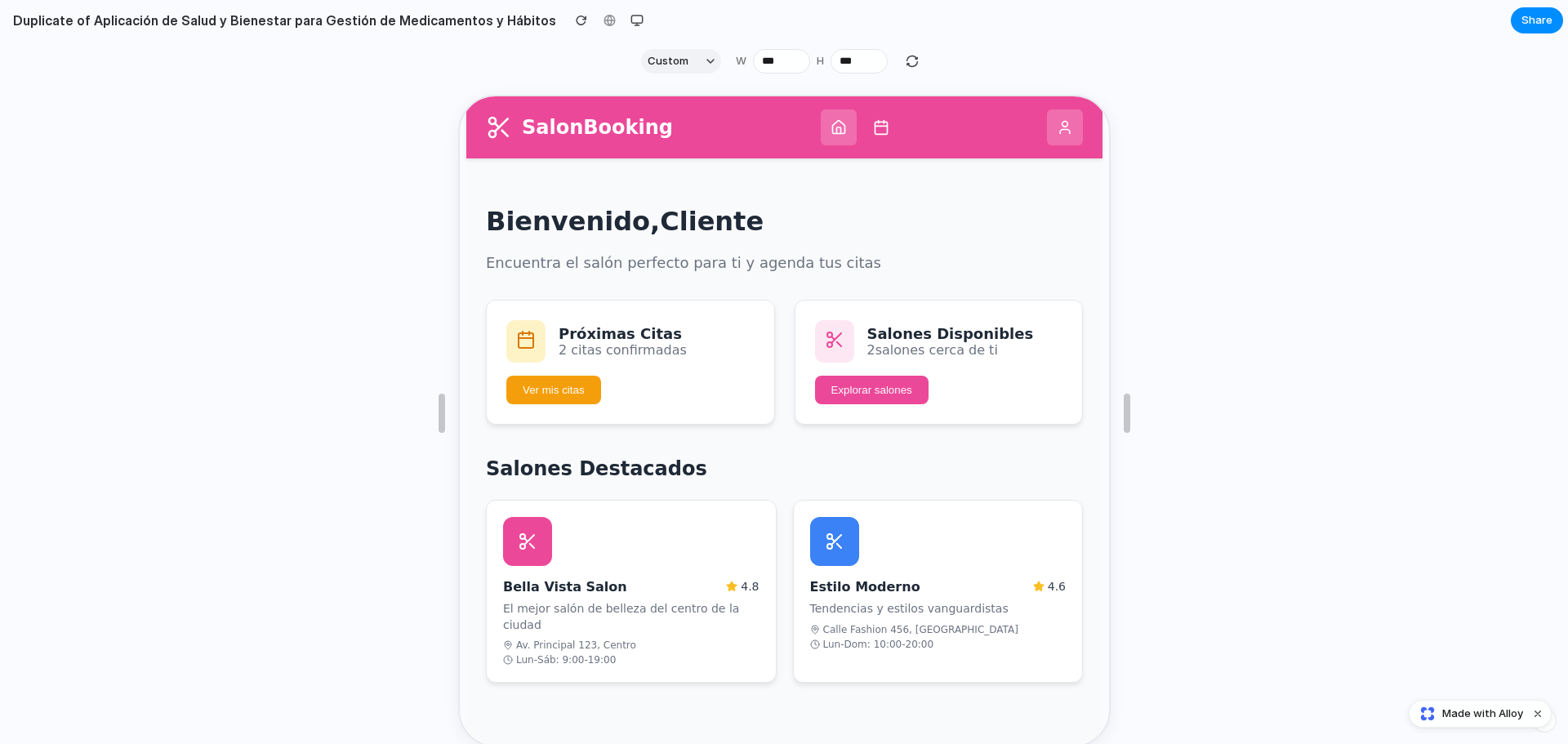
scroll to position [13, 0]
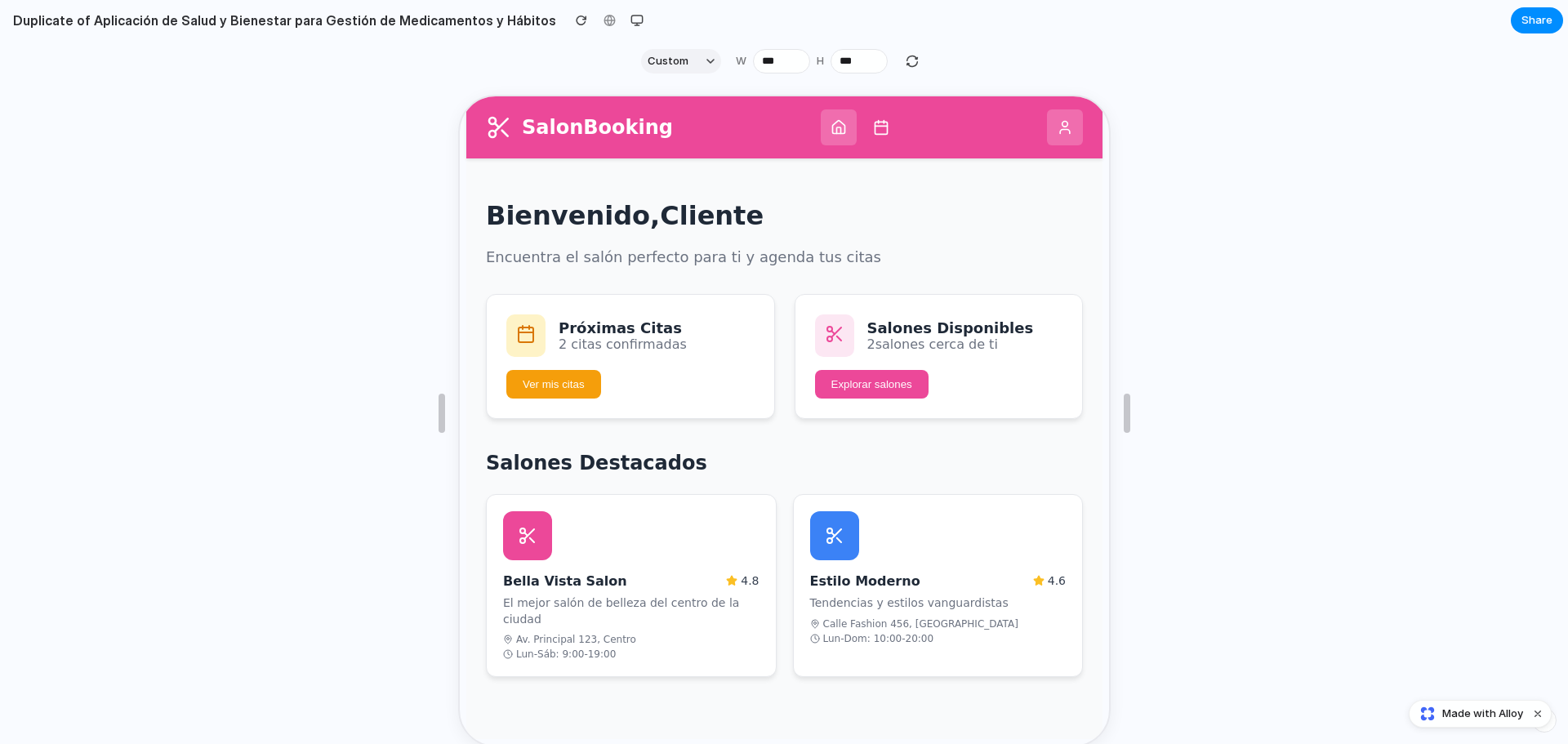
click at [872, 119] on button at bounding box center [878, 126] width 36 height 36
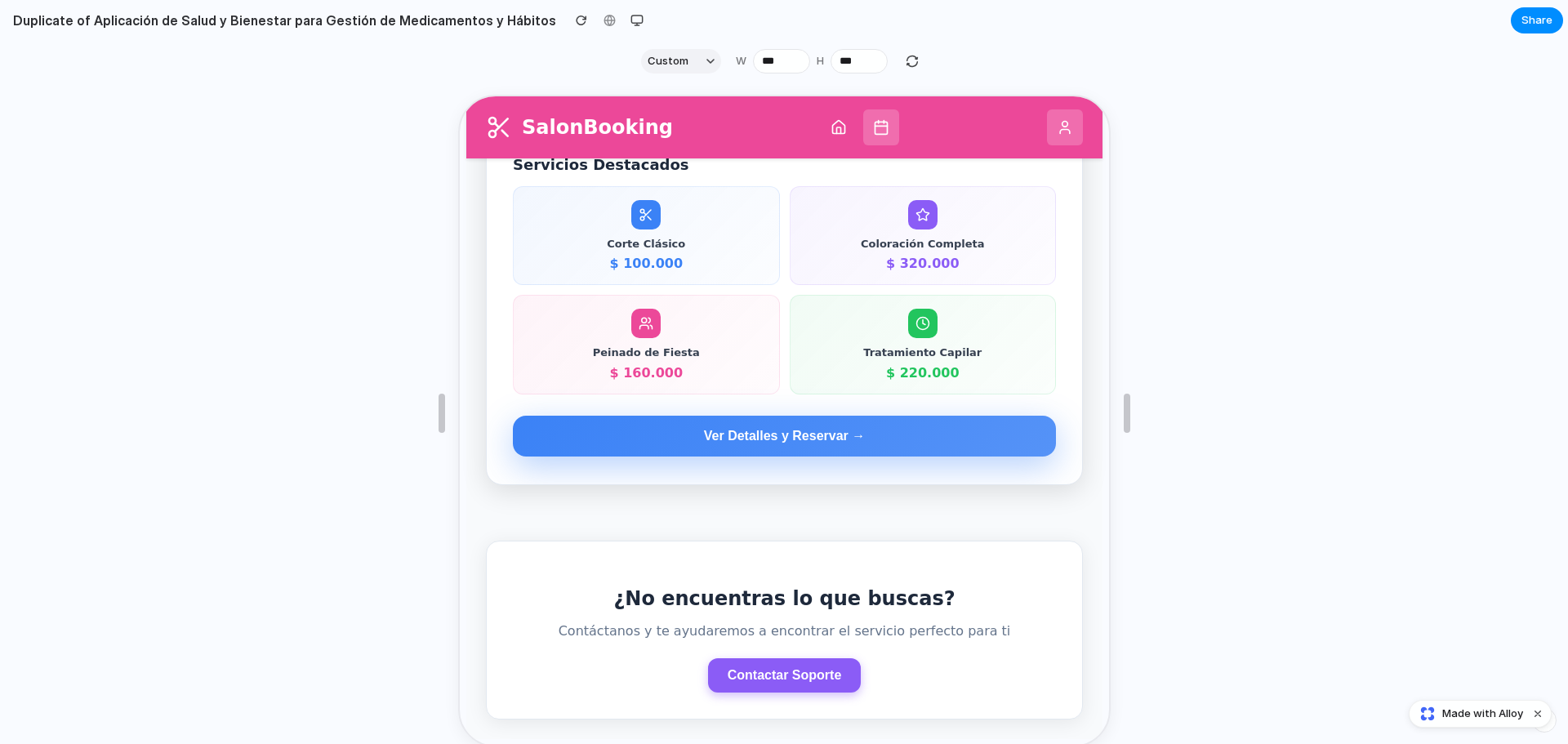
scroll to position [29, 0]
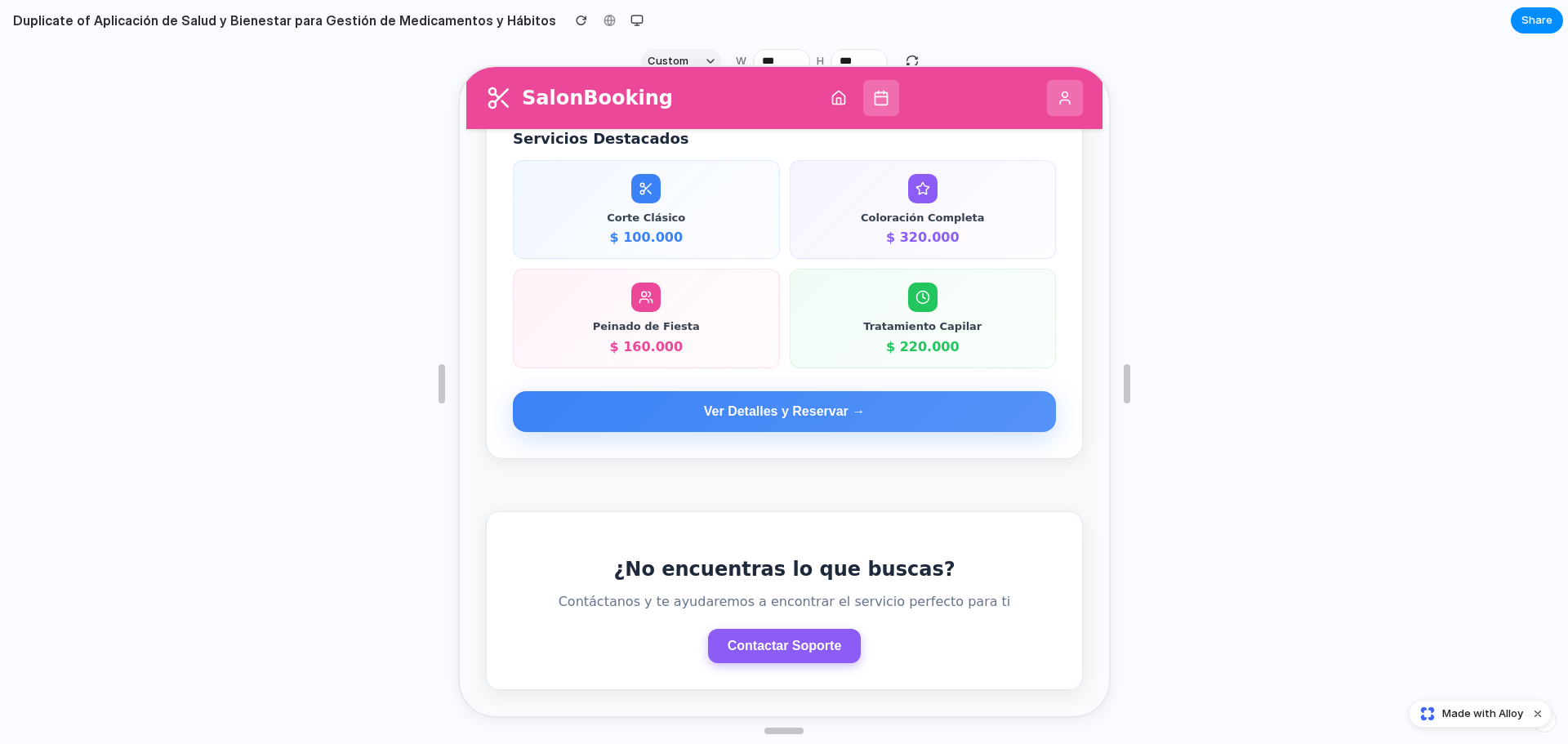
click at [818, 100] on button at bounding box center [836, 97] width 36 height 36
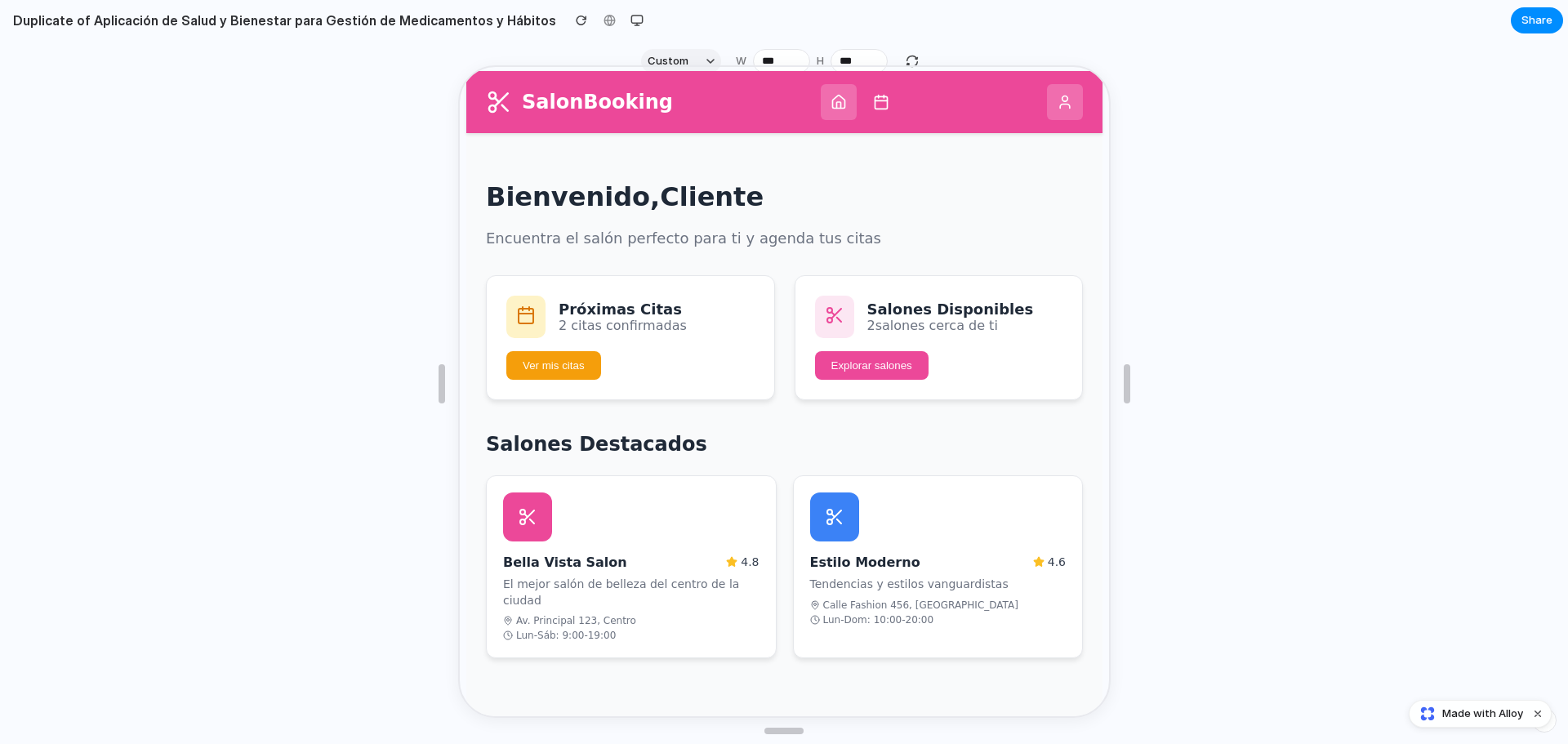
scroll to position [0, 0]
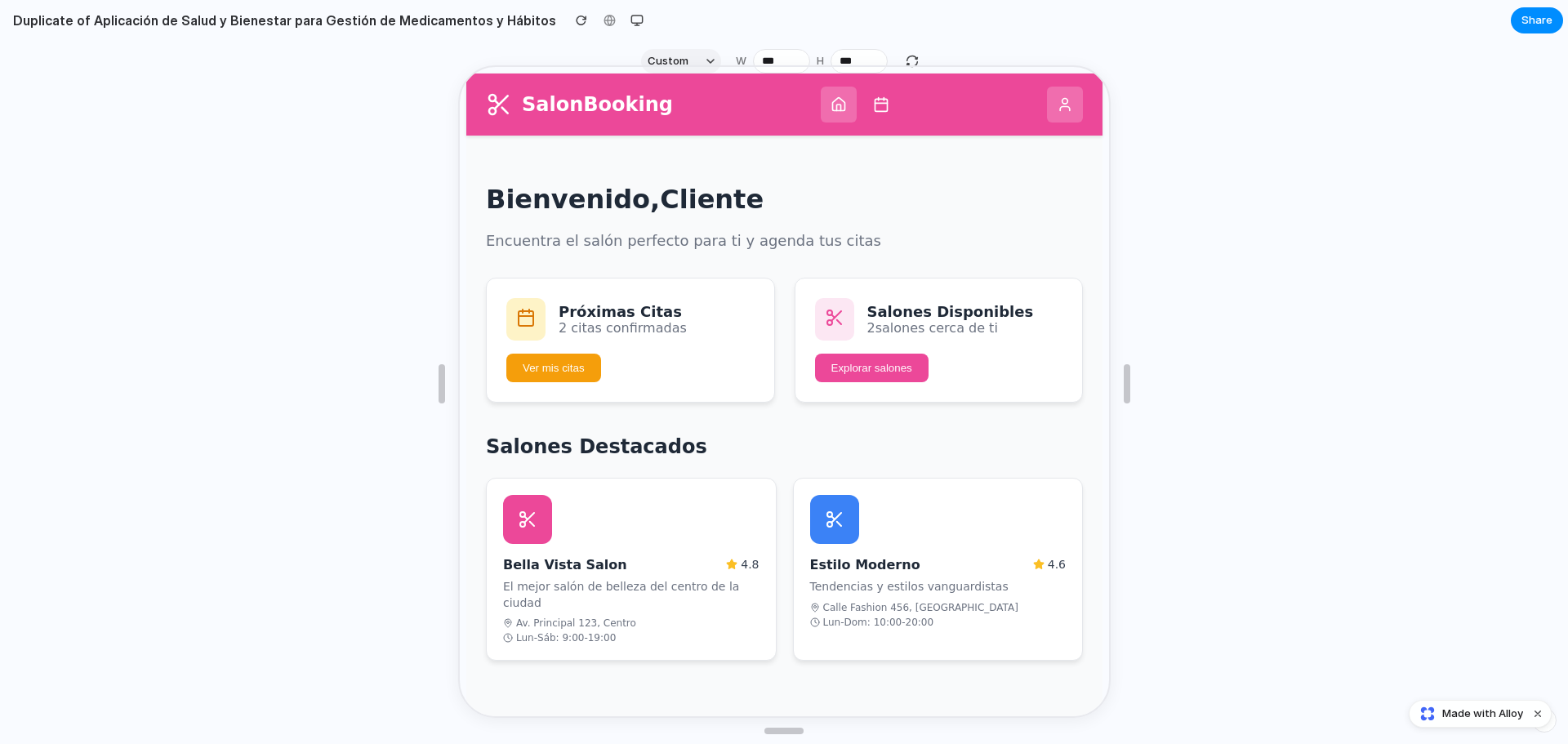
click at [569, 361] on button "Ver mis citas" at bounding box center [551, 366] width 95 height 28
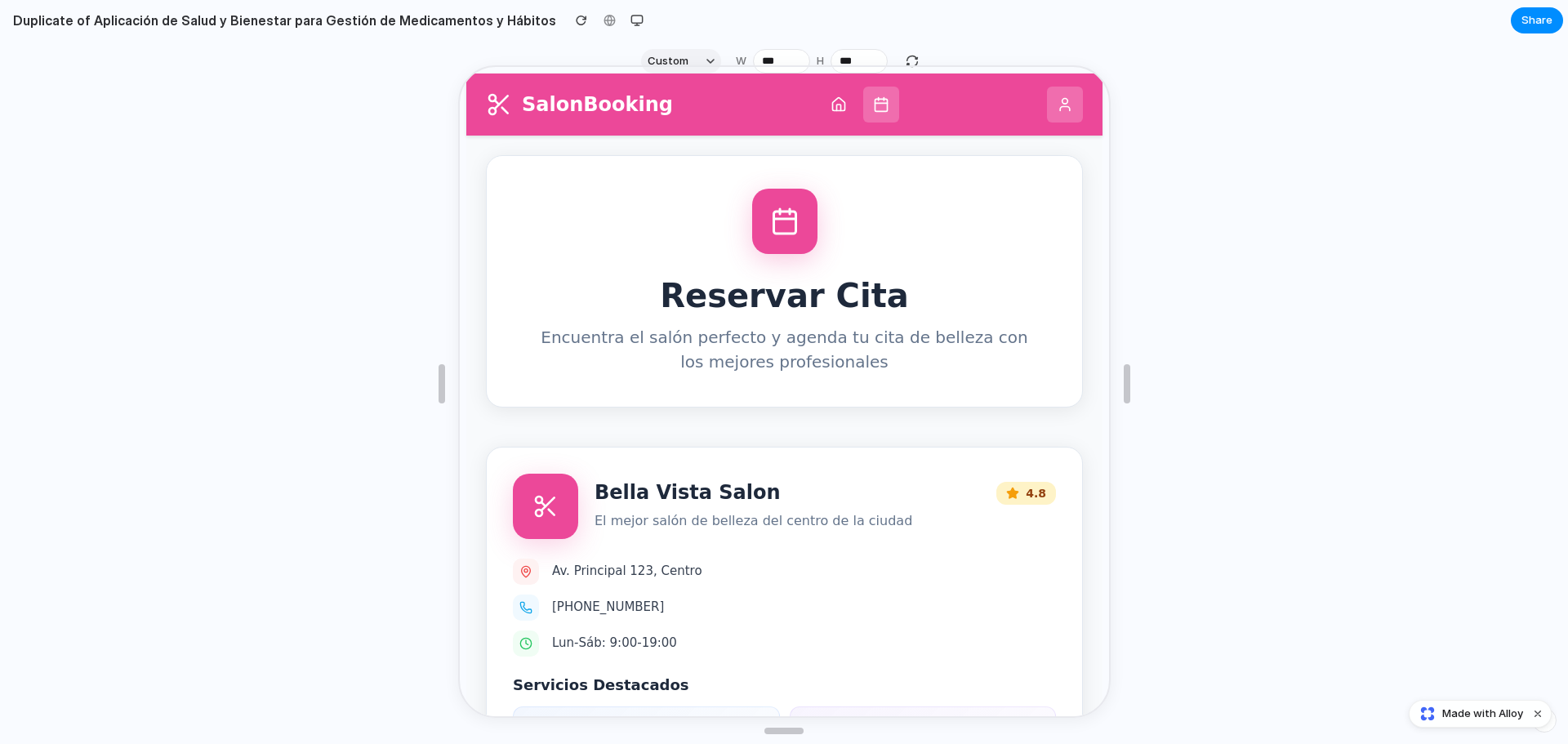
click at [828, 99] on icon at bounding box center [835, 102] width 16 height 16
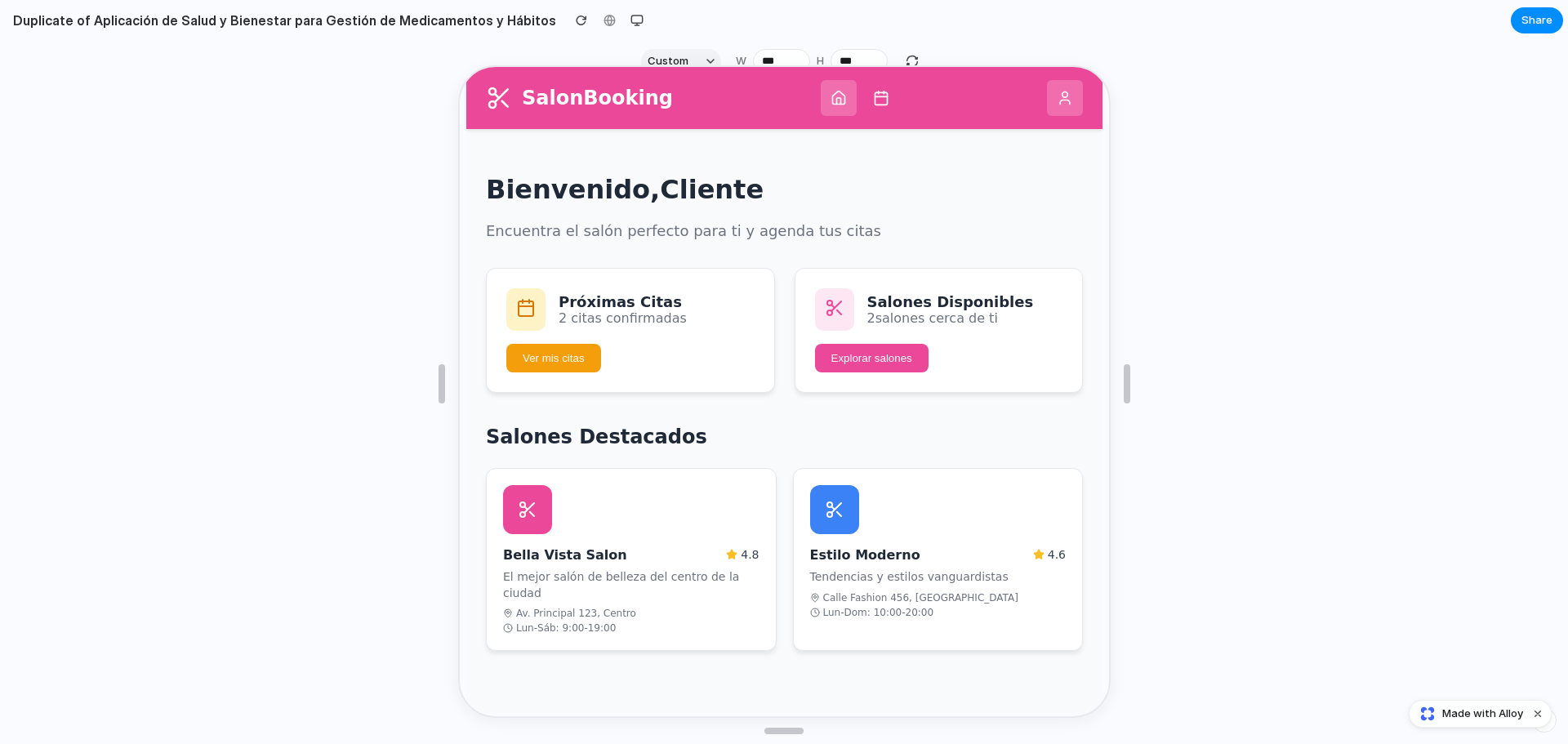
scroll to position [13, 0]
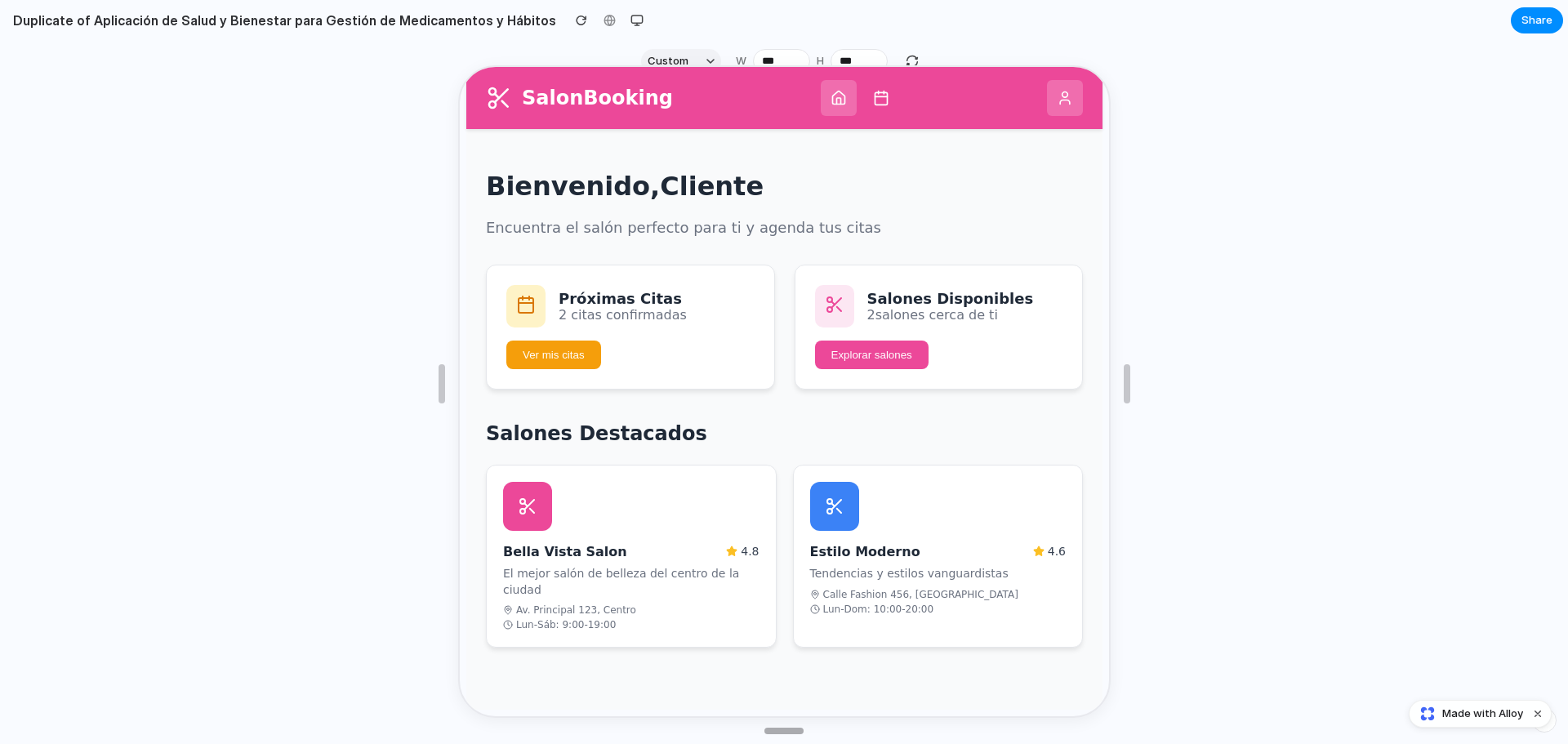
drag, startPoint x: 794, startPoint y: 733, endPoint x: 816, endPoint y: 728, distance: 22.6
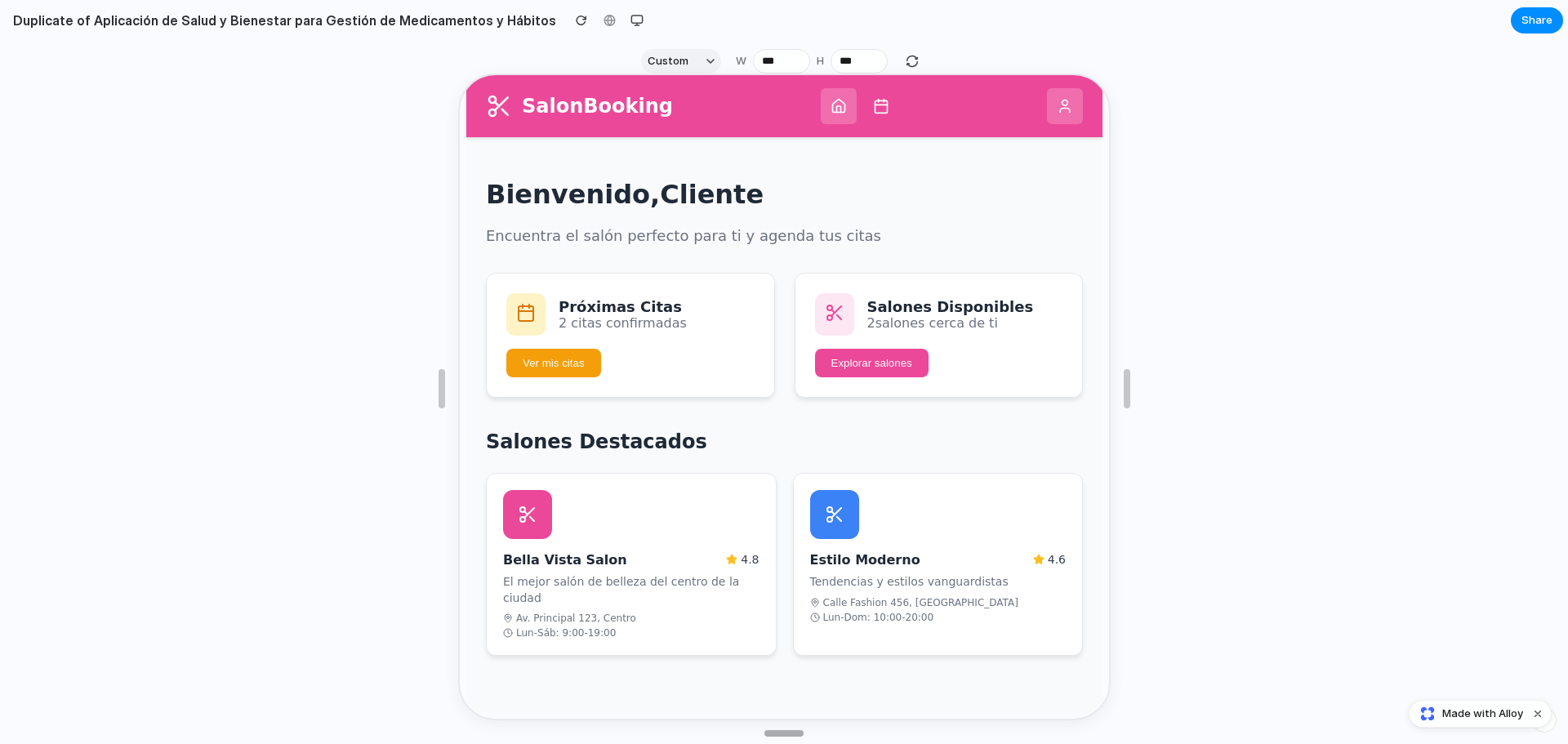
drag, startPoint x: 783, startPoint y: 723, endPoint x: 820, endPoint y: 723, distance: 37.0
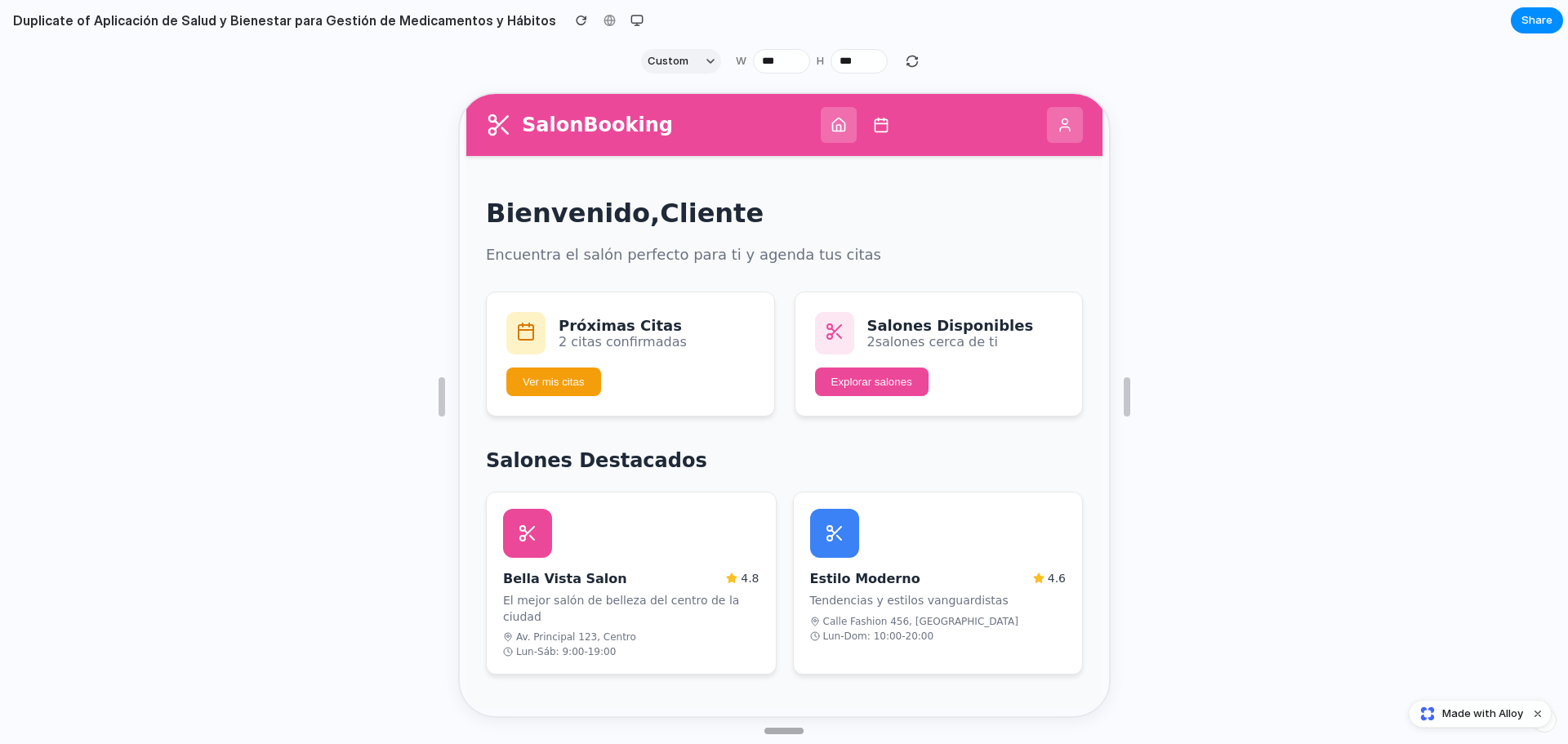
drag, startPoint x: 790, startPoint y: 735, endPoint x: 784, endPoint y: 743, distance: 10.0
type input "***"
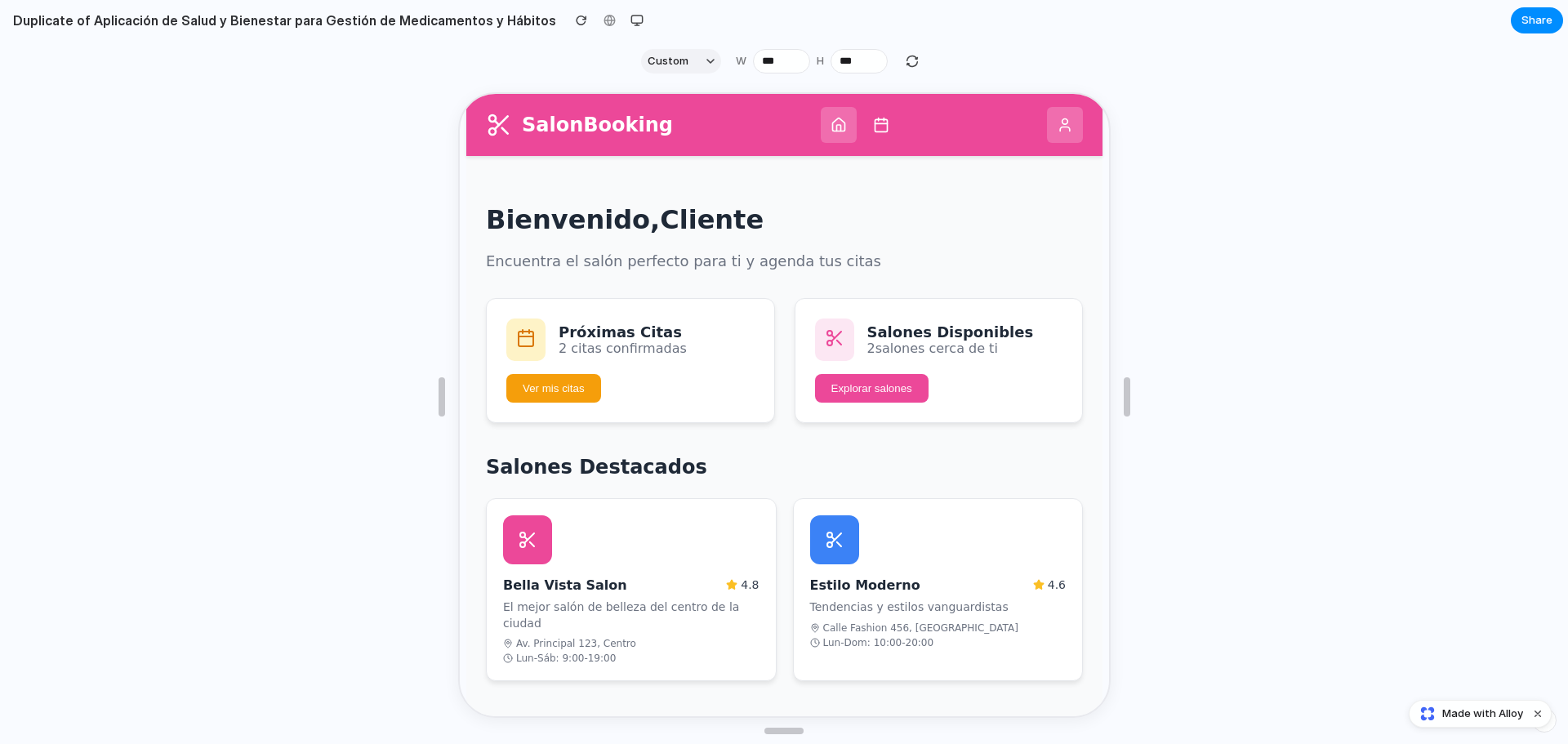
scroll to position [0, 0]
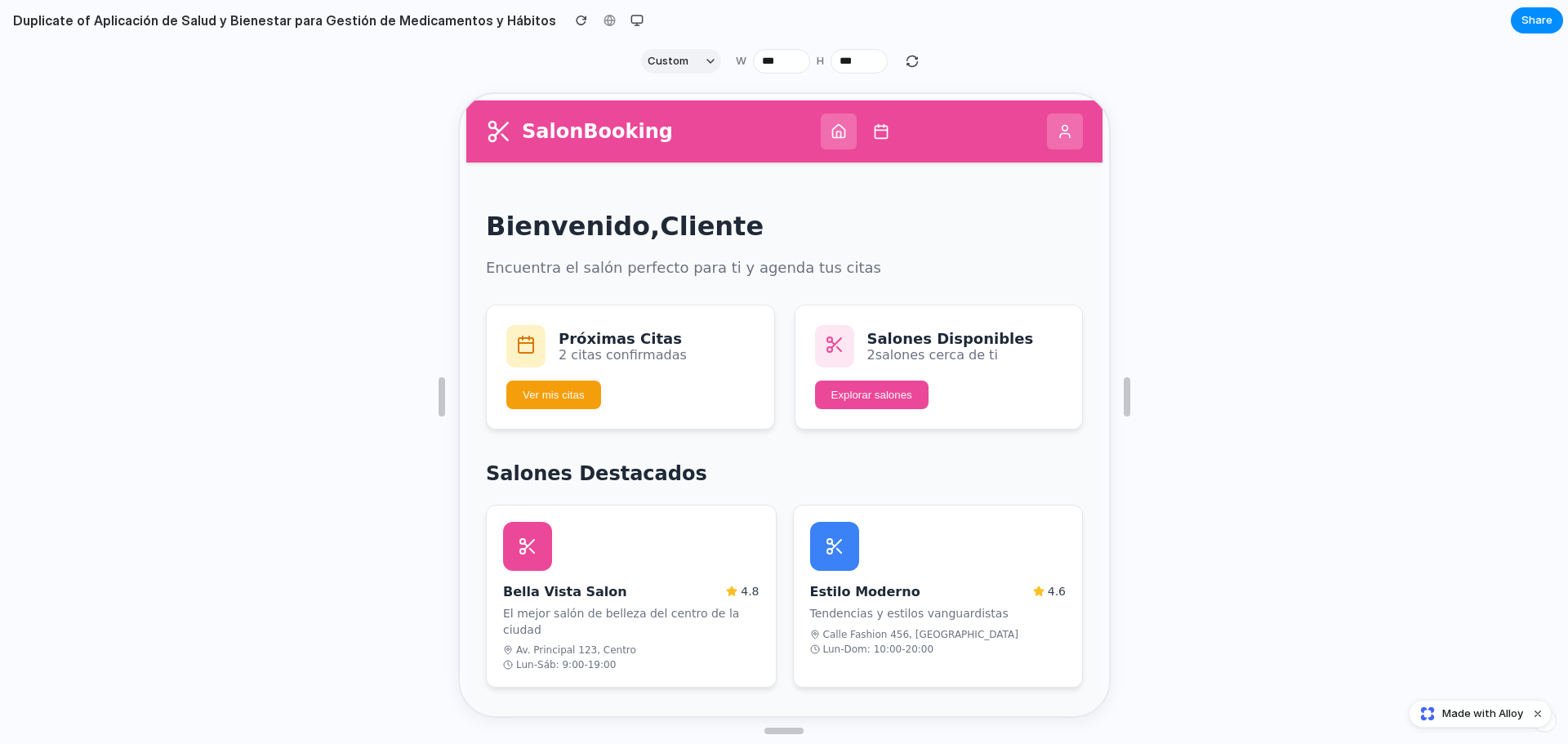
click at [969, 336] on h3 "Salones Disponibles" at bounding box center [949, 337] width 167 height 17
click at [875, 381] on button "Explorar salones" at bounding box center [869, 393] width 114 height 28
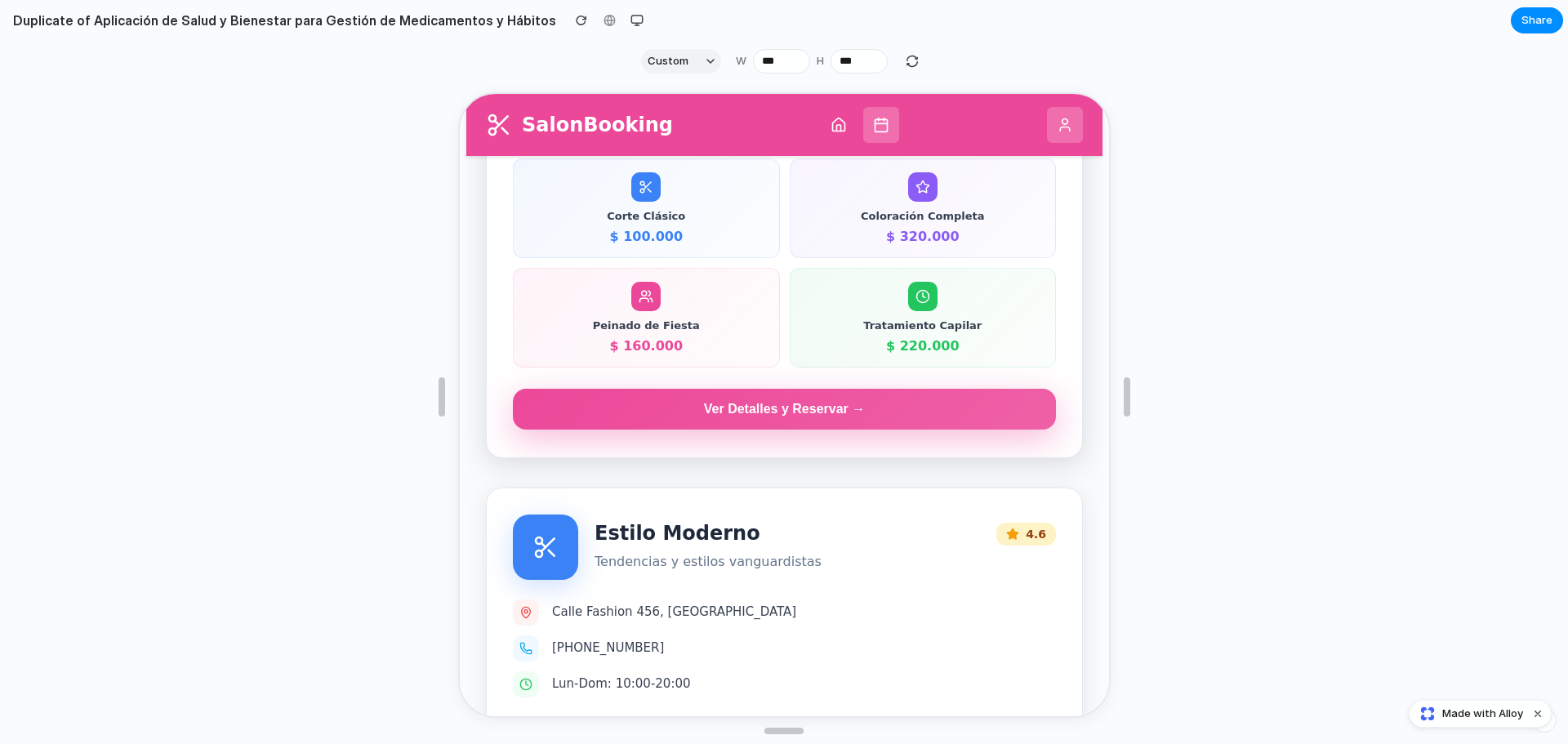
click at [723, 424] on button "Ver Detalles y Reservar →" at bounding box center [782, 407] width 543 height 41
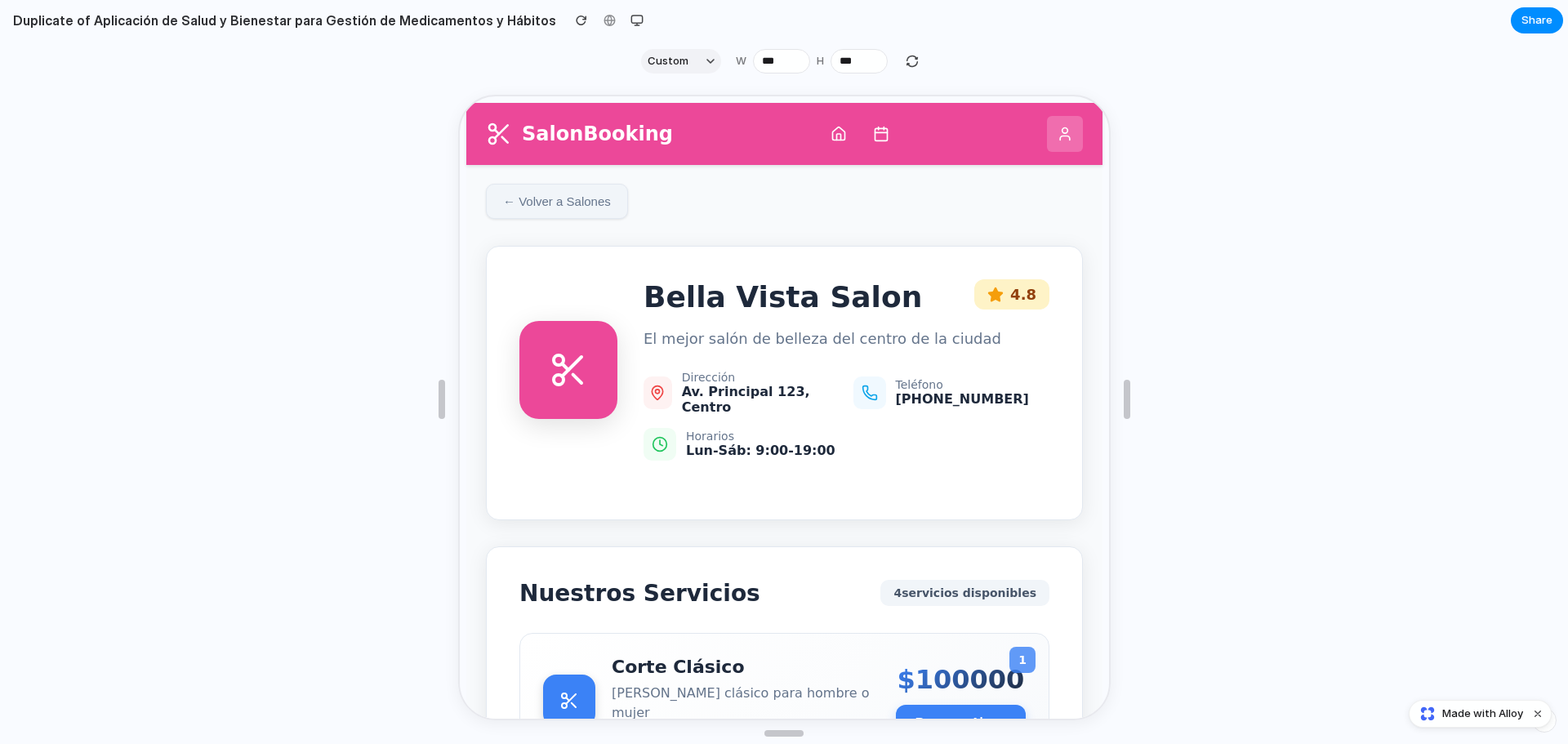
click at [525, 214] on button "← Volver a Salones" at bounding box center [554, 199] width 142 height 35
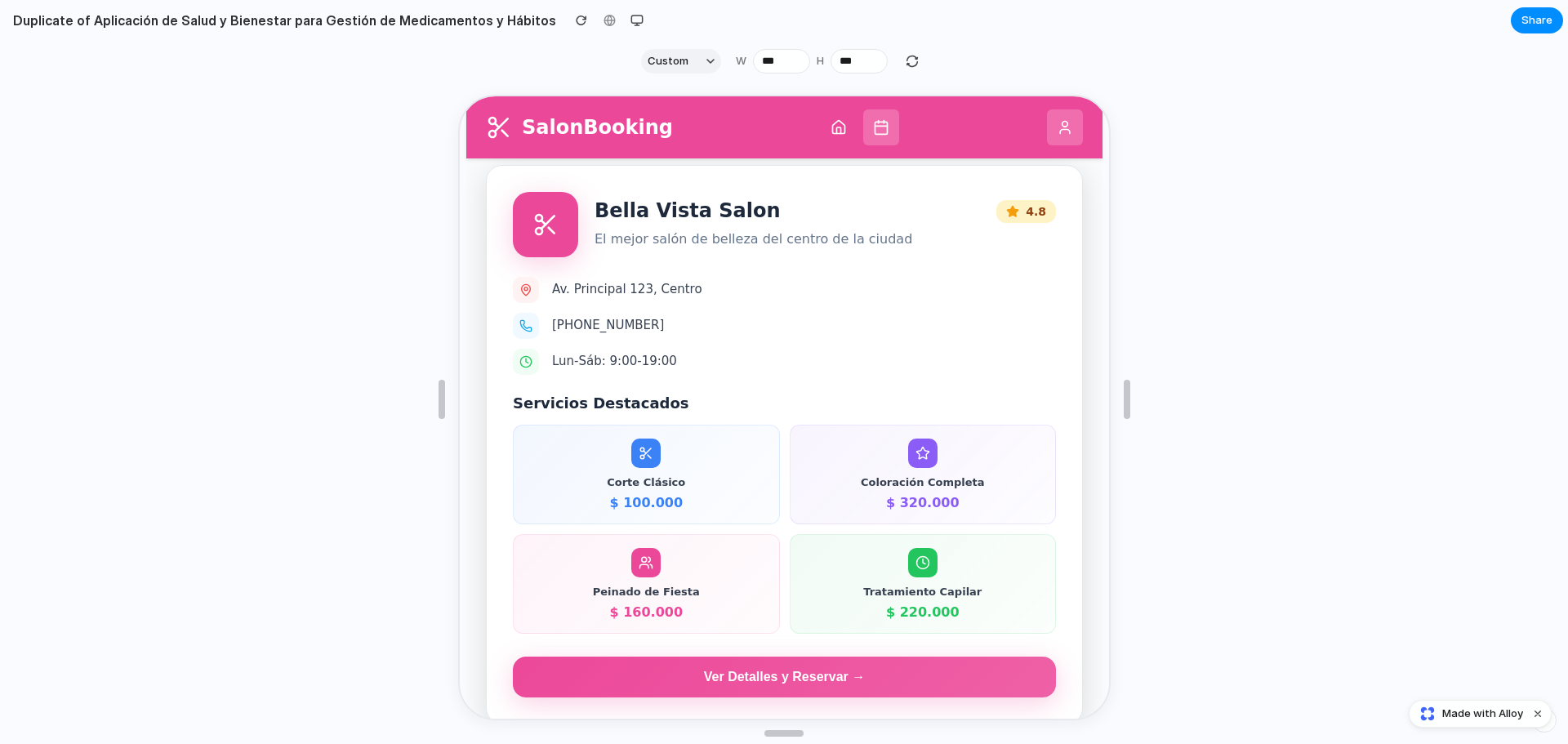
scroll to position [326, 0]
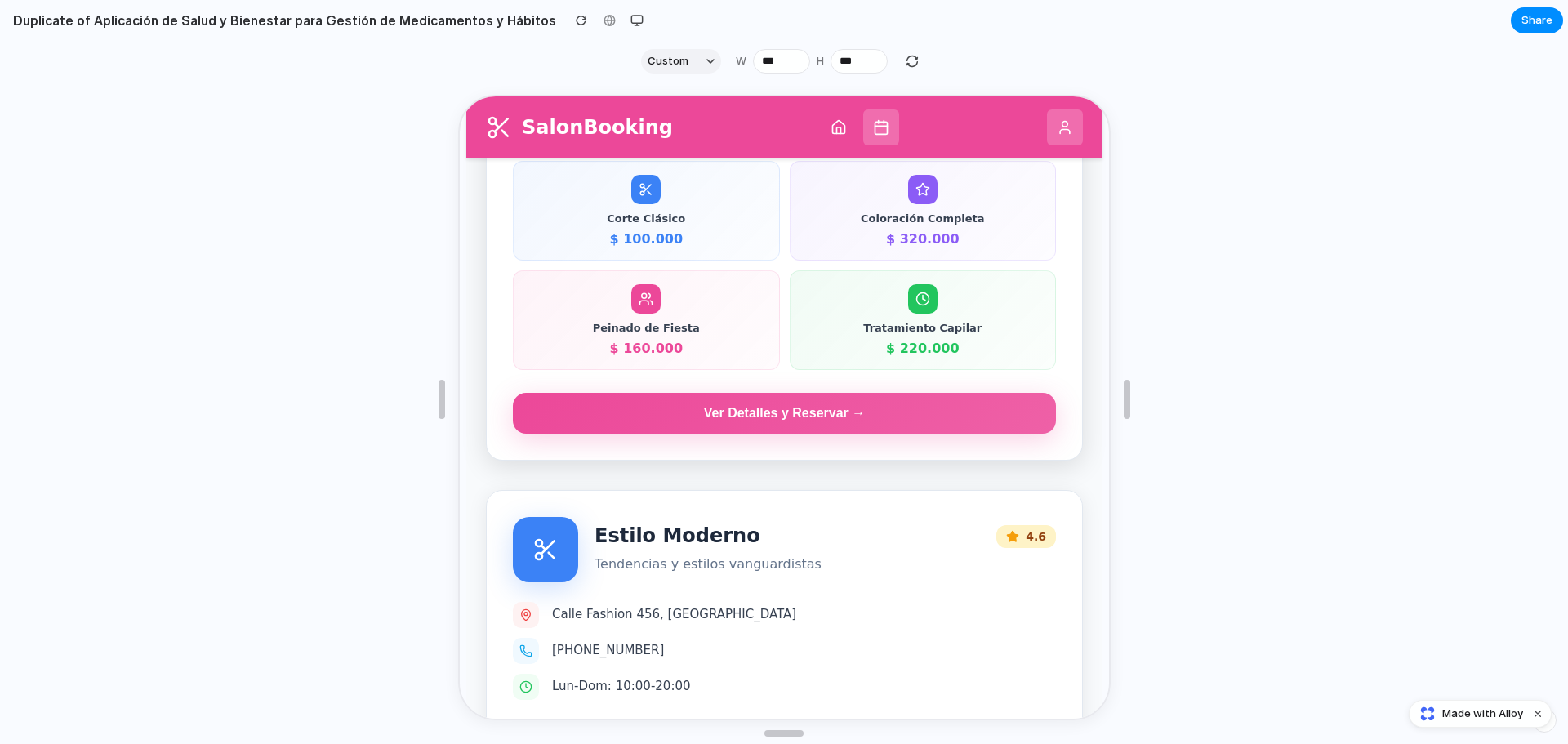
click at [749, 425] on button "Ver Detalles y Reservar →" at bounding box center [782, 412] width 543 height 41
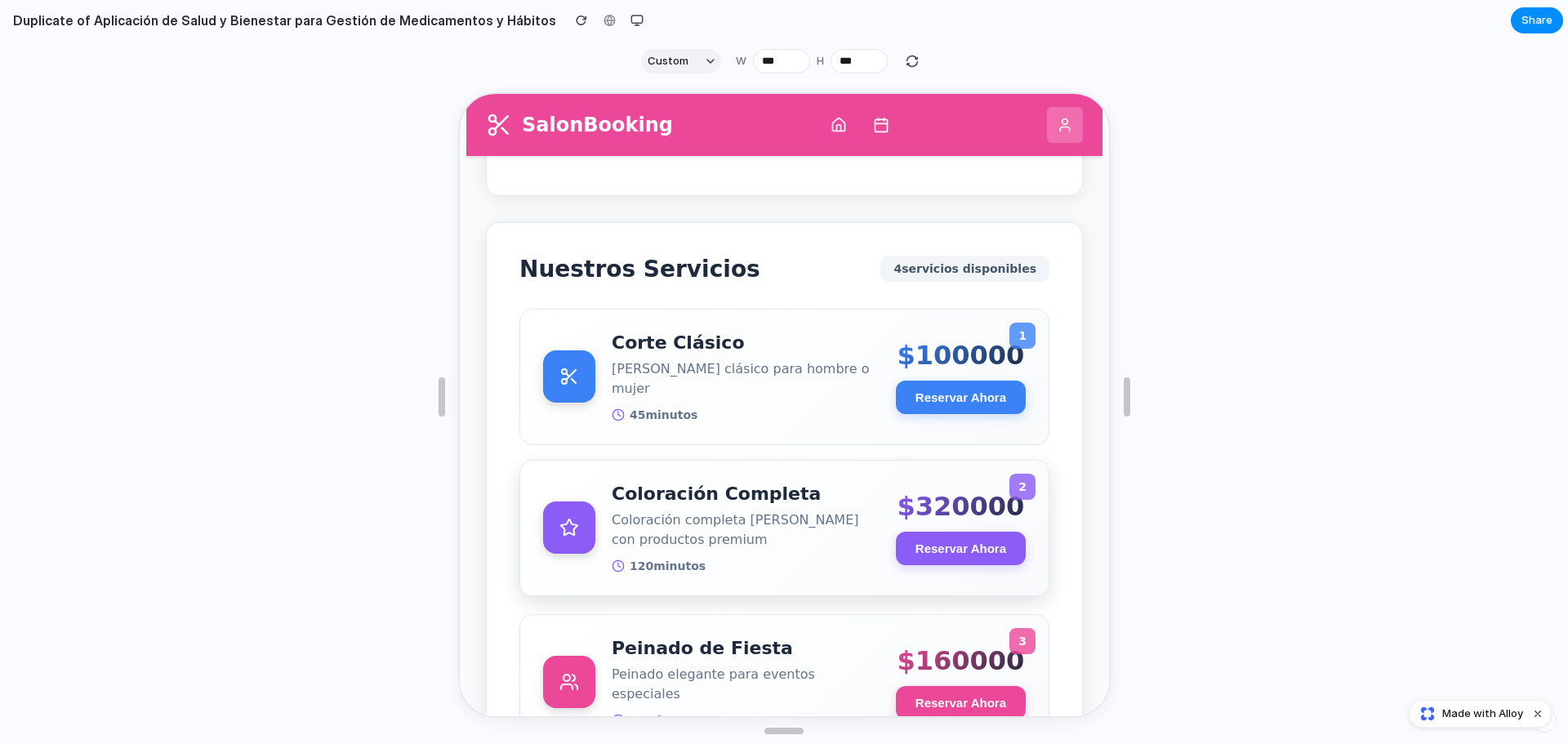
scroll to position [243, 0]
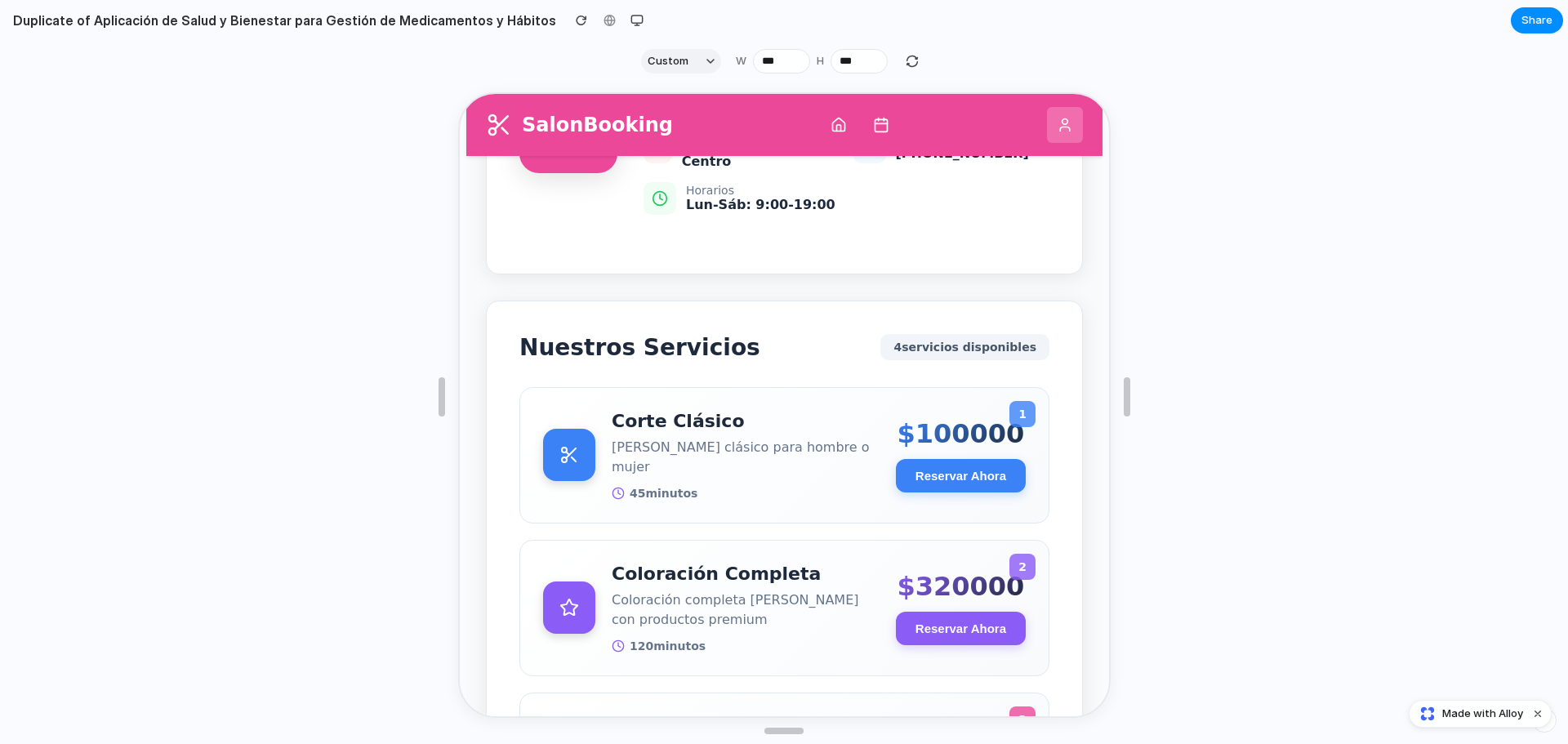
click at [971, 337] on div "4 servicios disponibles" at bounding box center [962, 345] width 169 height 26
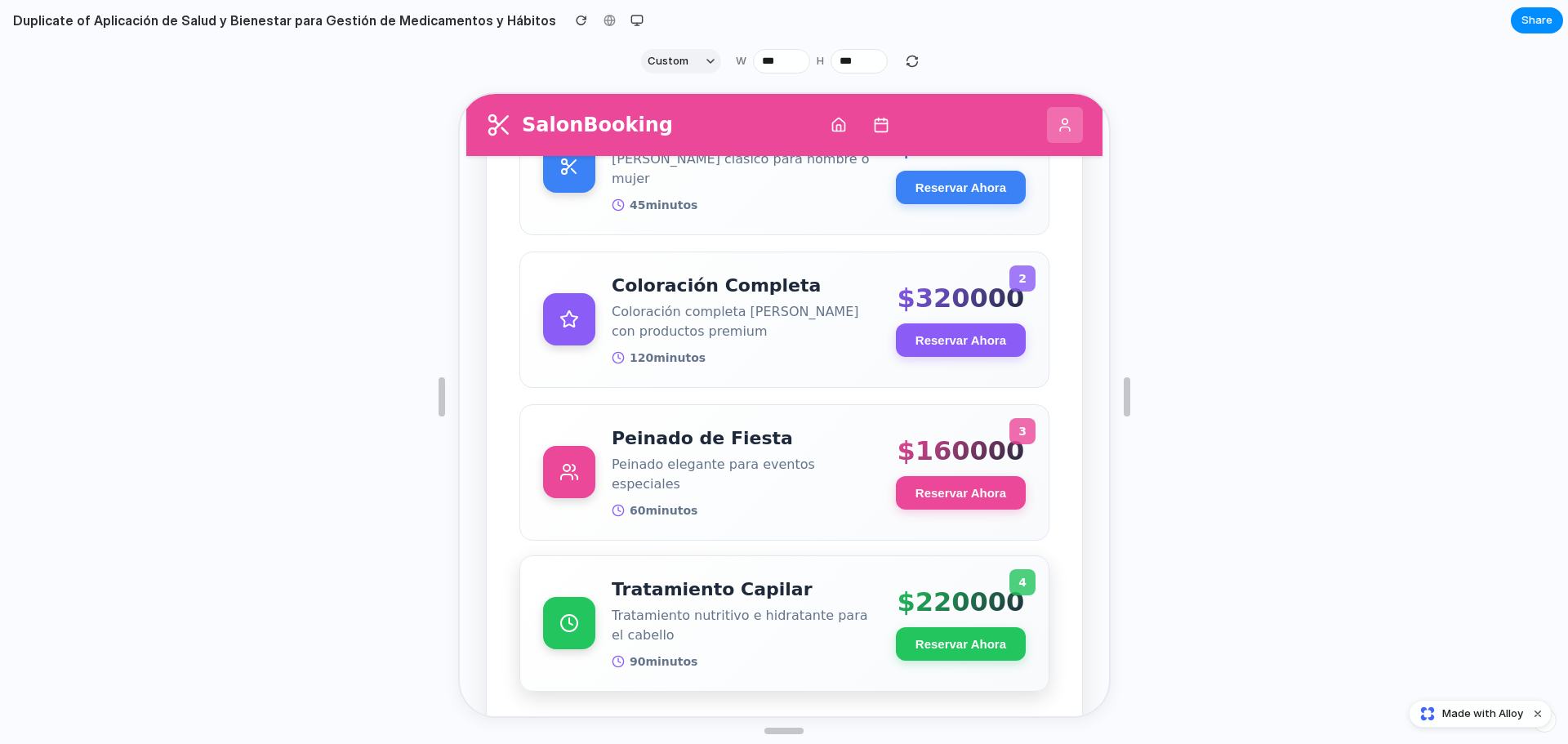
scroll to position [569, 0]
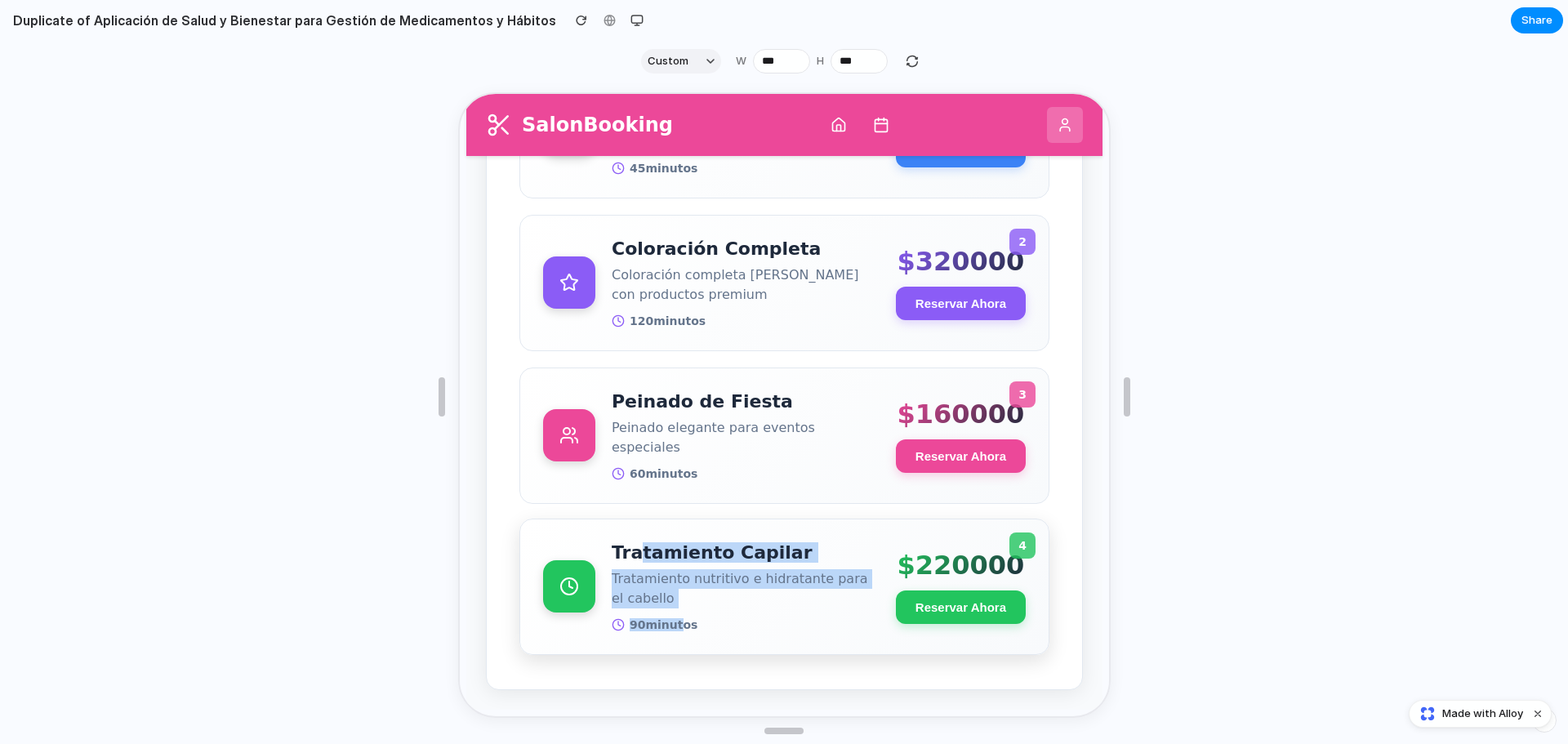
drag, startPoint x: 670, startPoint y: 605, endPoint x: 631, endPoint y: 552, distance: 65.8
click at [631, 552] on div "Tratamiento Capilar Tratamiento nutritivo e hidratante para el cabello 90 minut…" at bounding box center [742, 585] width 267 height 89
click at [698, 594] on p "Tratamiento nutritivo e hidratante para el cabello" at bounding box center [742, 587] width 267 height 39
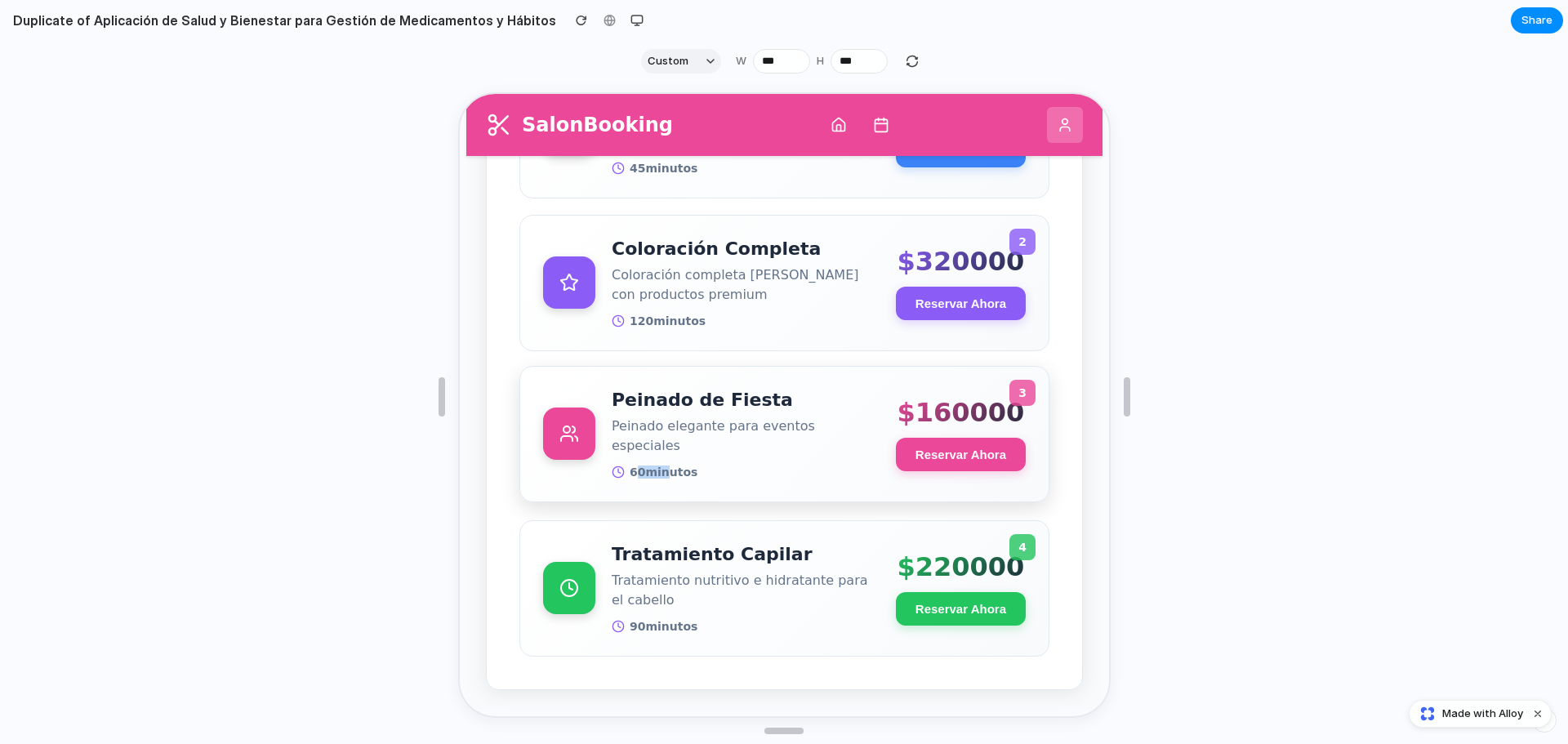
drag, startPoint x: 635, startPoint y: 484, endPoint x: 678, endPoint y: 471, distance: 44.9
click at [670, 471] on div "3 Peinado de Fiesta Peinado elegante para eventos especiales 60 minutos $ 16000…" at bounding box center [782, 432] width 530 height 136
drag, startPoint x: 690, startPoint y: 471, endPoint x: 639, endPoint y: 357, distance: 124.9
click at [683, 454] on div "3 Peinado de Fiesta Peinado elegante para eventos especiales 60 minutos $ 16000…" at bounding box center [782, 432] width 530 height 136
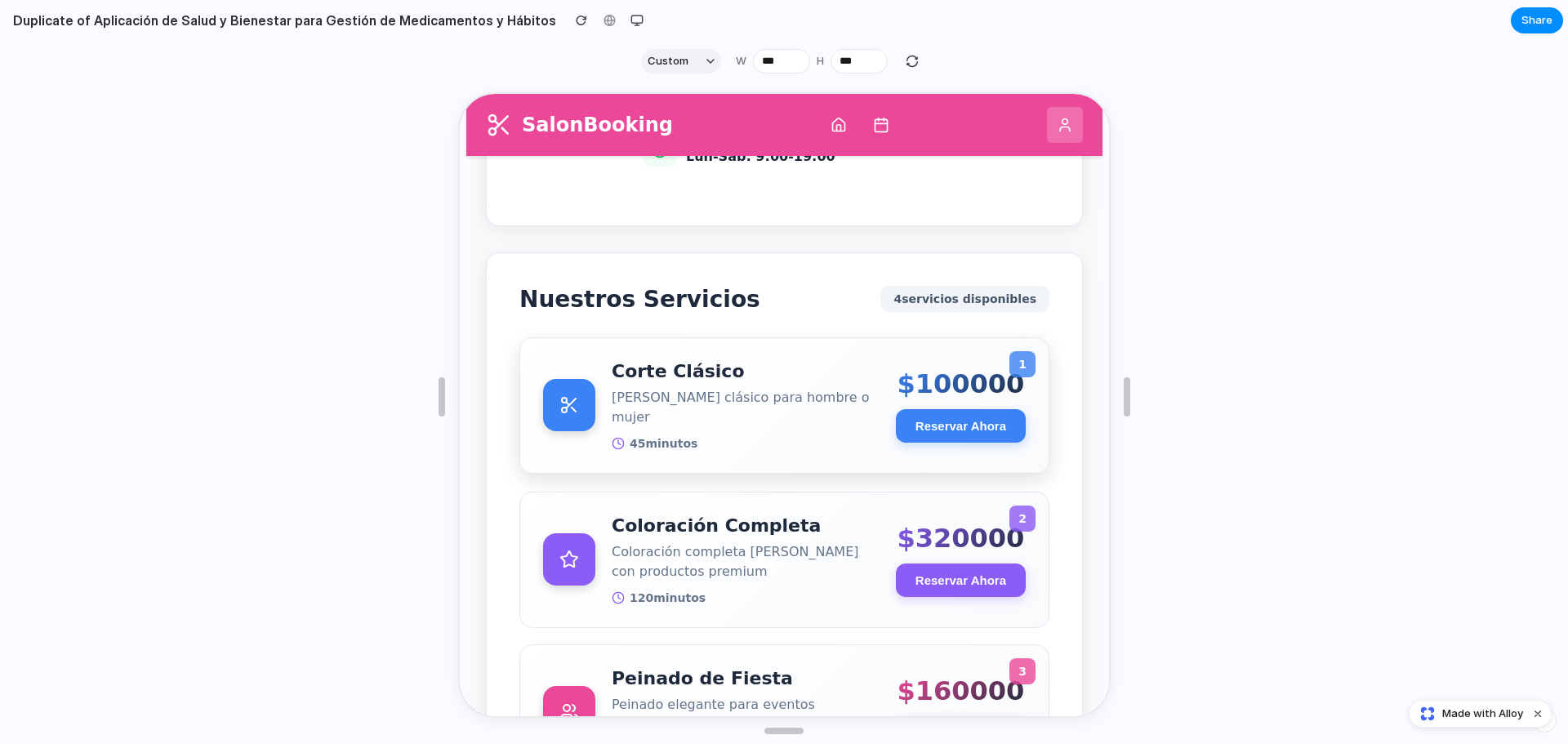
scroll to position [161, 0]
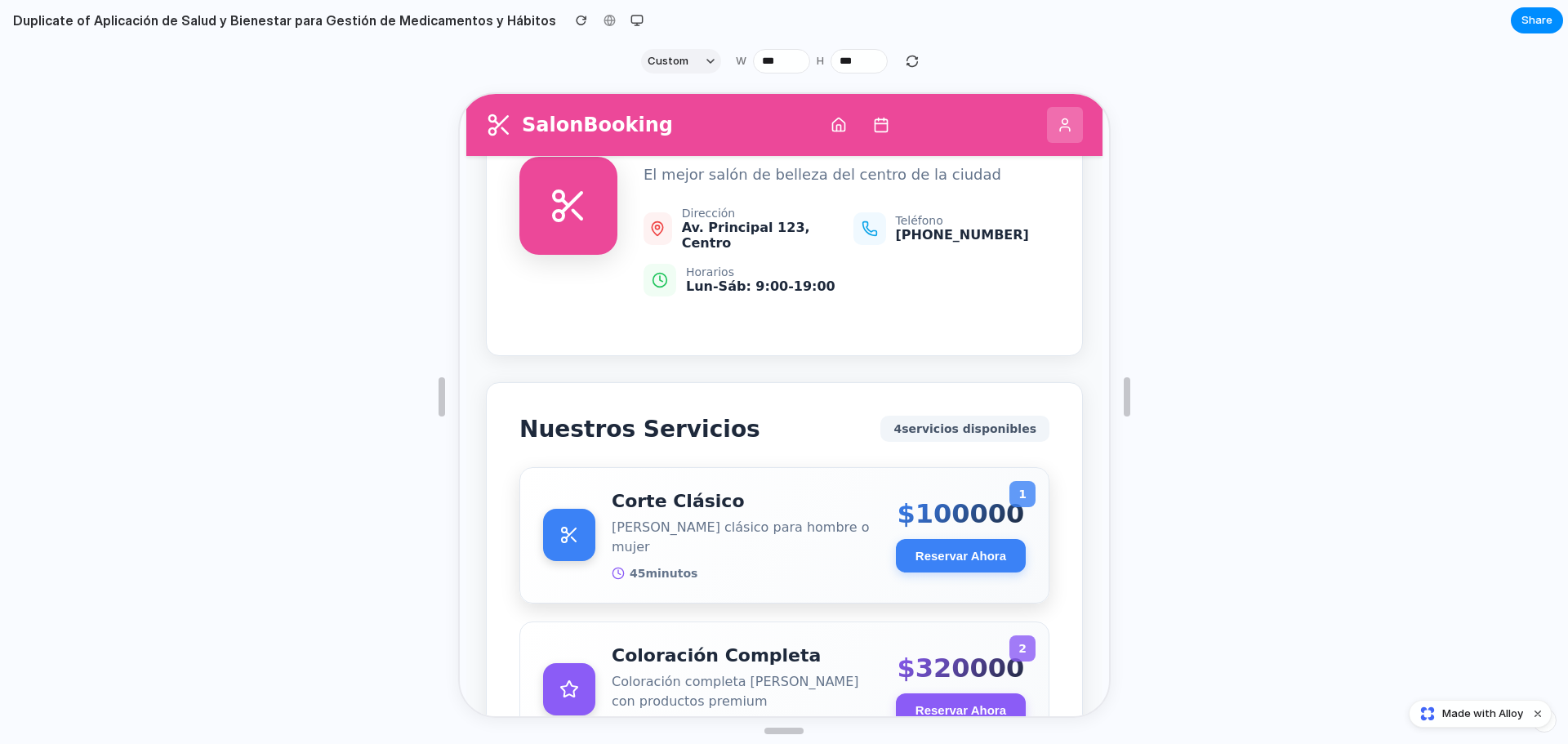
drag, startPoint x: 683, startPoint y: 582, endPoint x: 607, endPoint y: 563, distance: 78.3
click at [607, 563] on div "1 Corte Clásico [PERSON_NAME] clásico para hombre o mujer 45 minutos $ 100000 R…" at bounding box center [782, 533] width 530 height 136
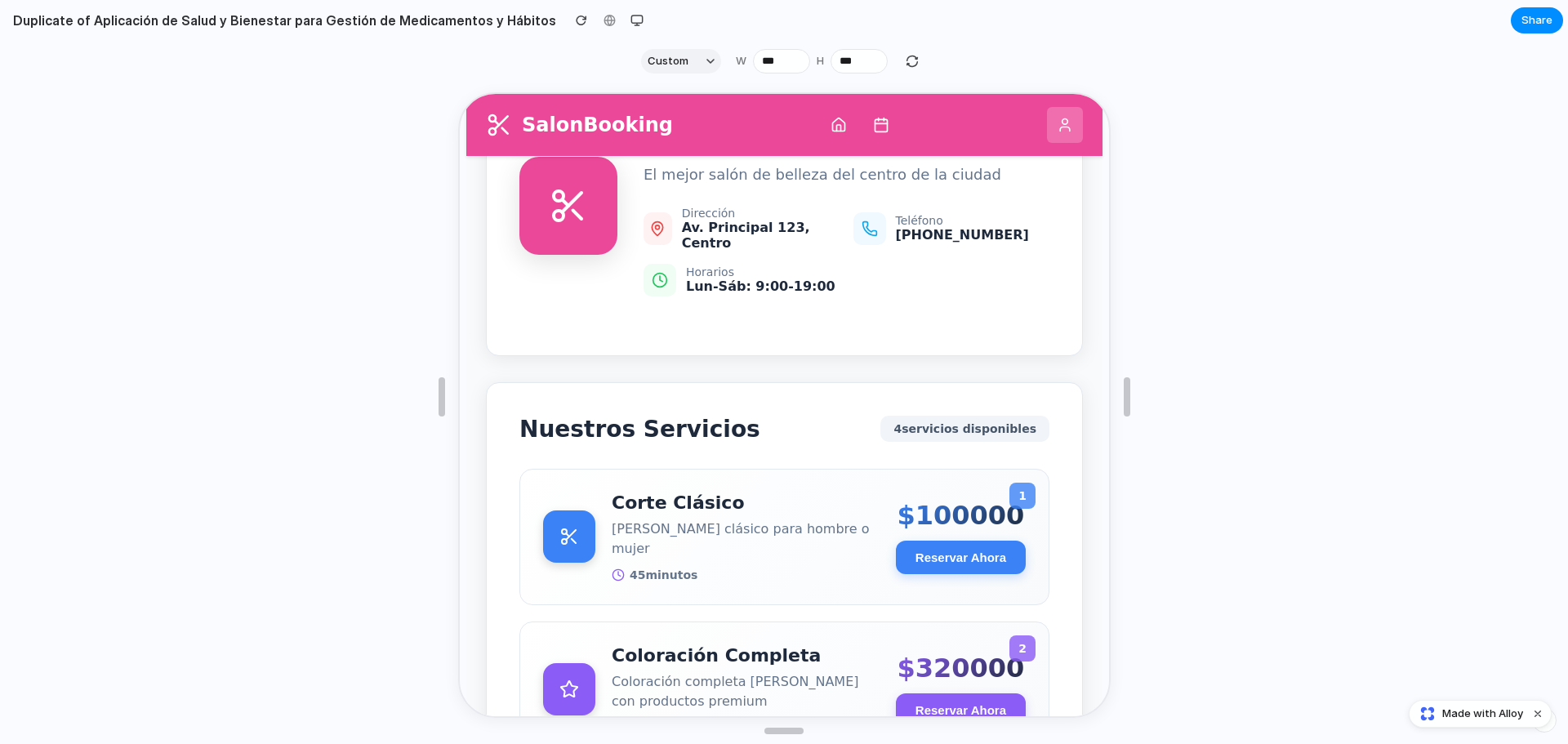
drag, startPoint x: 509, startPoint y: 281, endPoint x: 525, endPoint y: 285, distance: 16.5
click at [519, 284] on div "Bella Vista Salon 4.8 El mejor salón de belleza del centro de la ciudad Direcci…" at bounding box center [782, 217] width 597 height 274
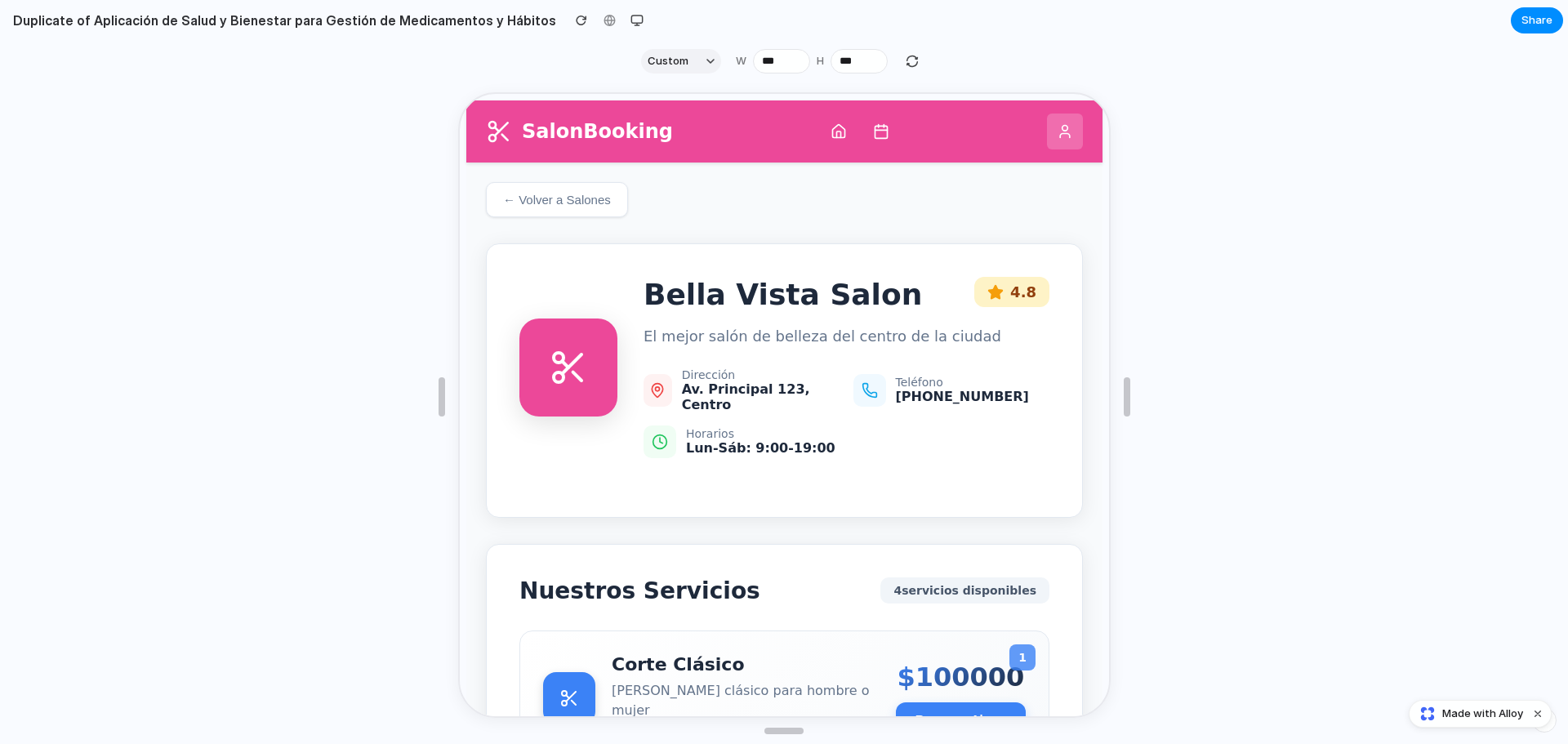
scroll to position [0, 0]
